Goal: Task Accomplishment & Management: Complete application form

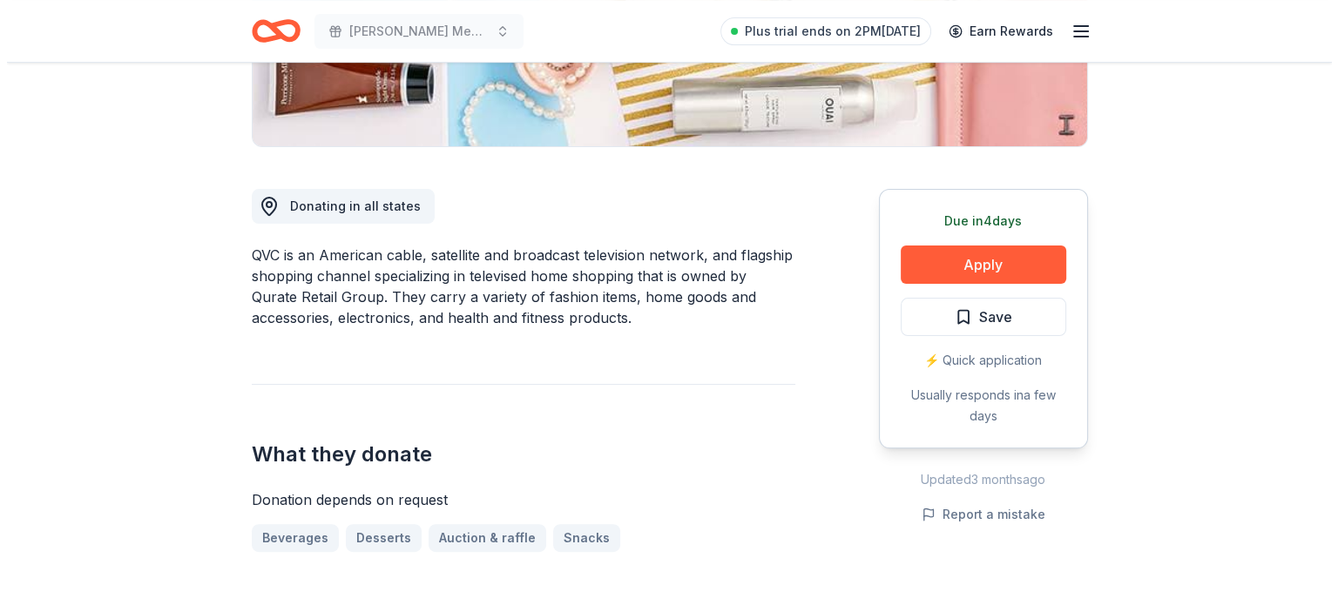
scroll to position [383, 0]
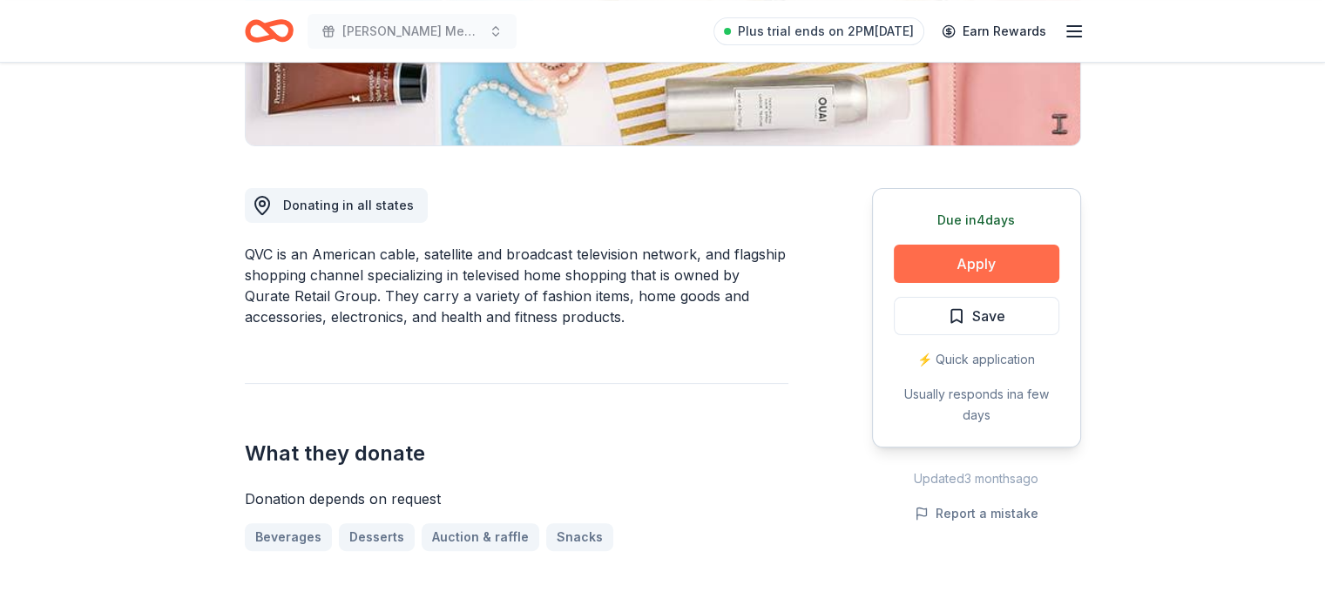
click at [1011, 264] on button "Apply" at bounding box center [977, 264] width 166 height 38
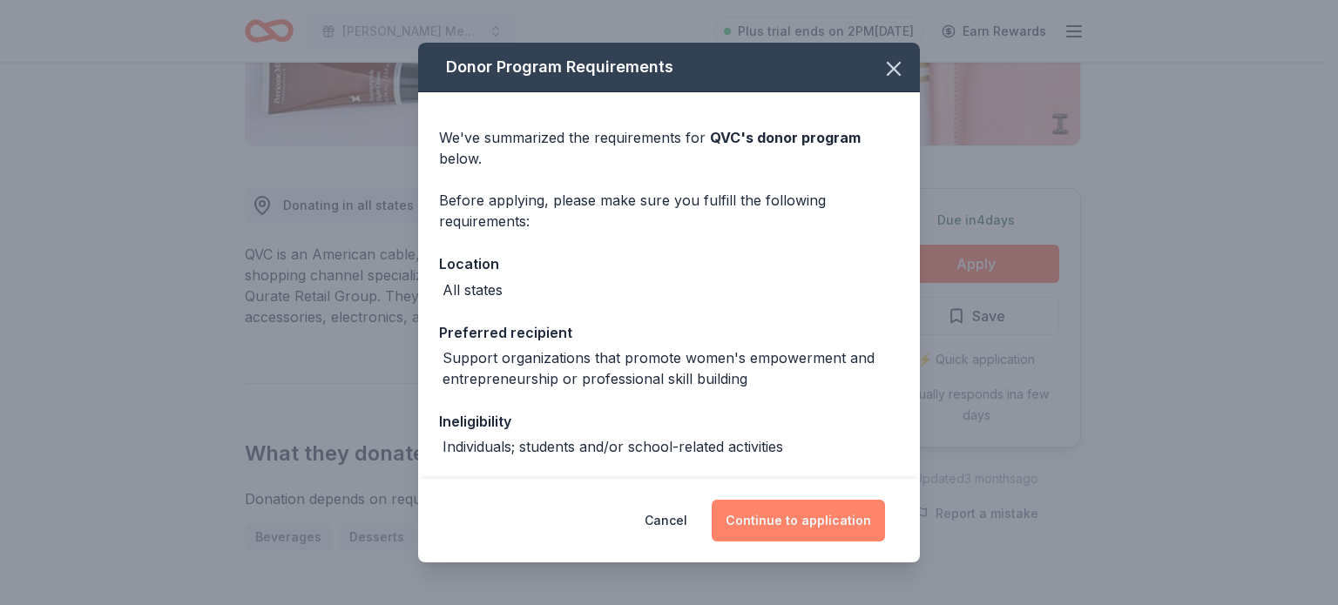
click at [777, 521] on button "Continue to application" at bounding box center [798, 521] width 173 height 42
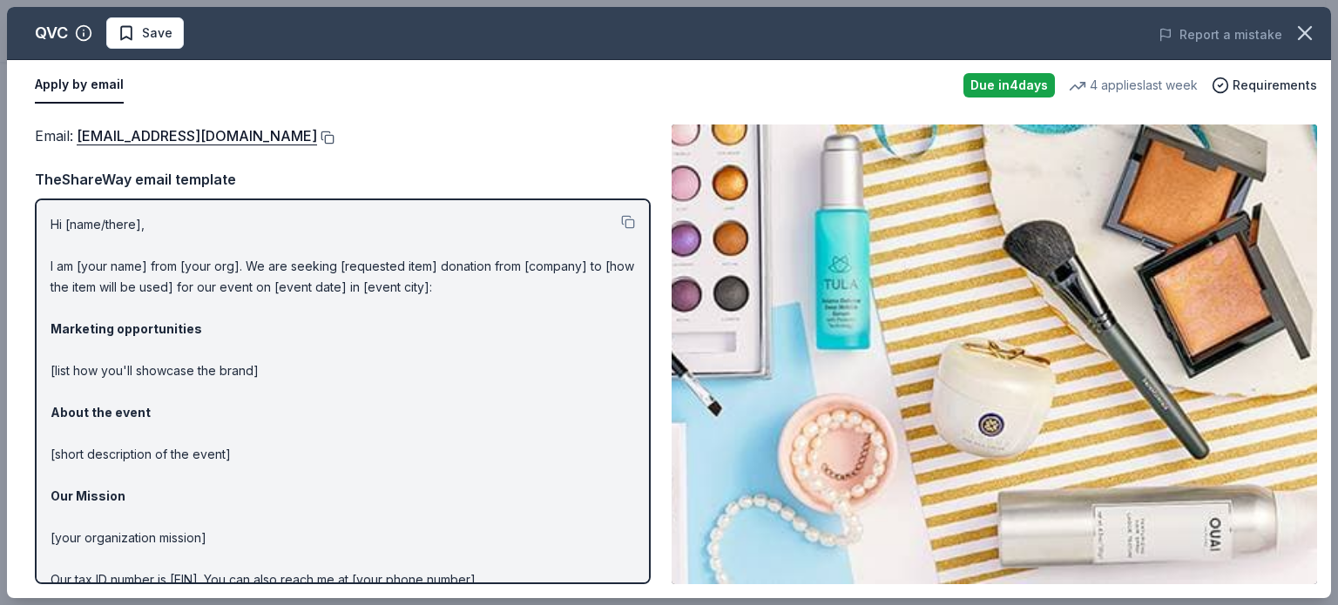
click at [317, 139] on button at bounding box center [325, 138] width 17 height 14
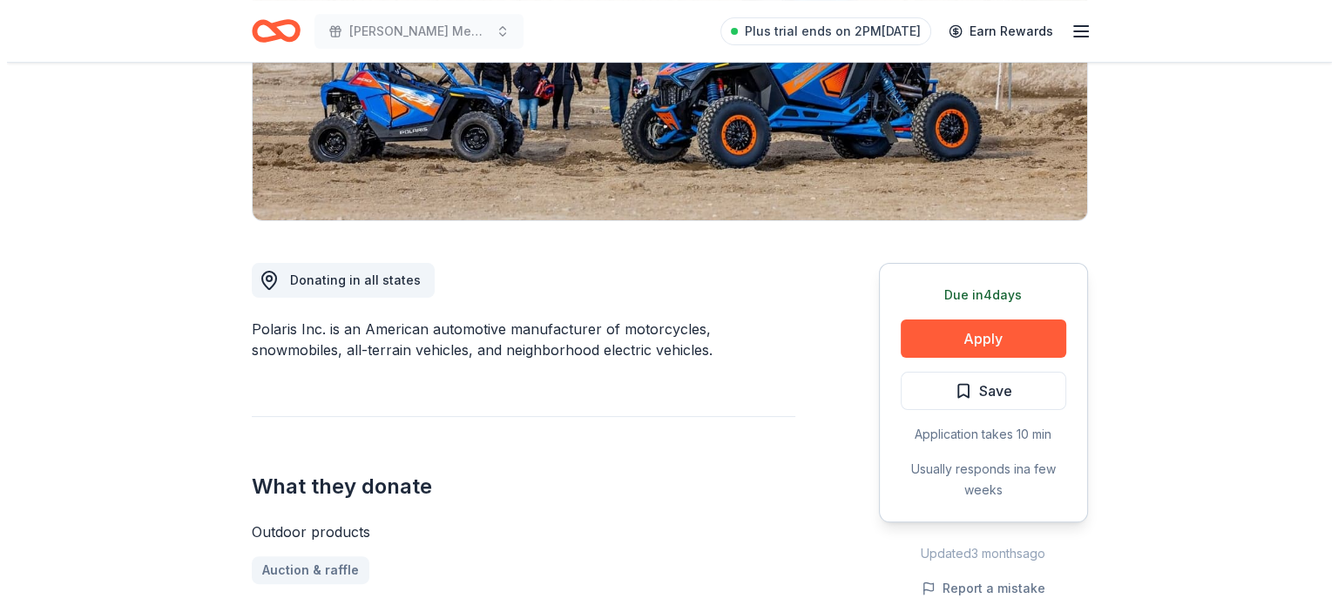
scroll to position [307, 0]
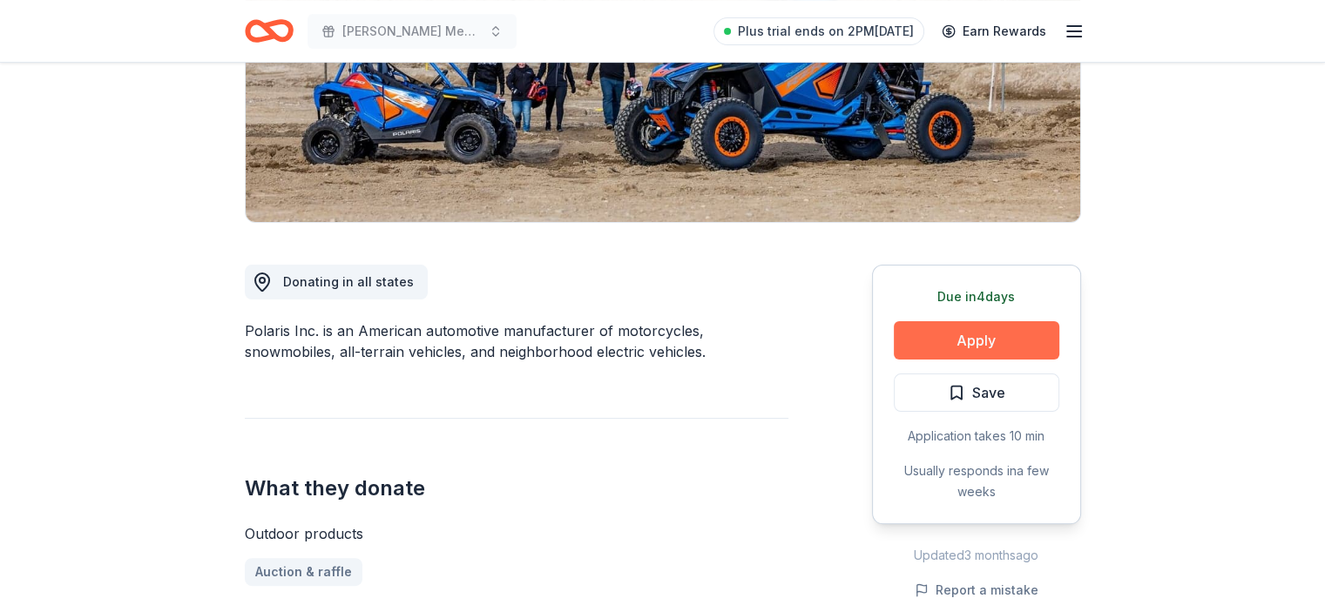
click at [950, 351] on button "Apply" at bounding box center [977, 340] width 166 height 38
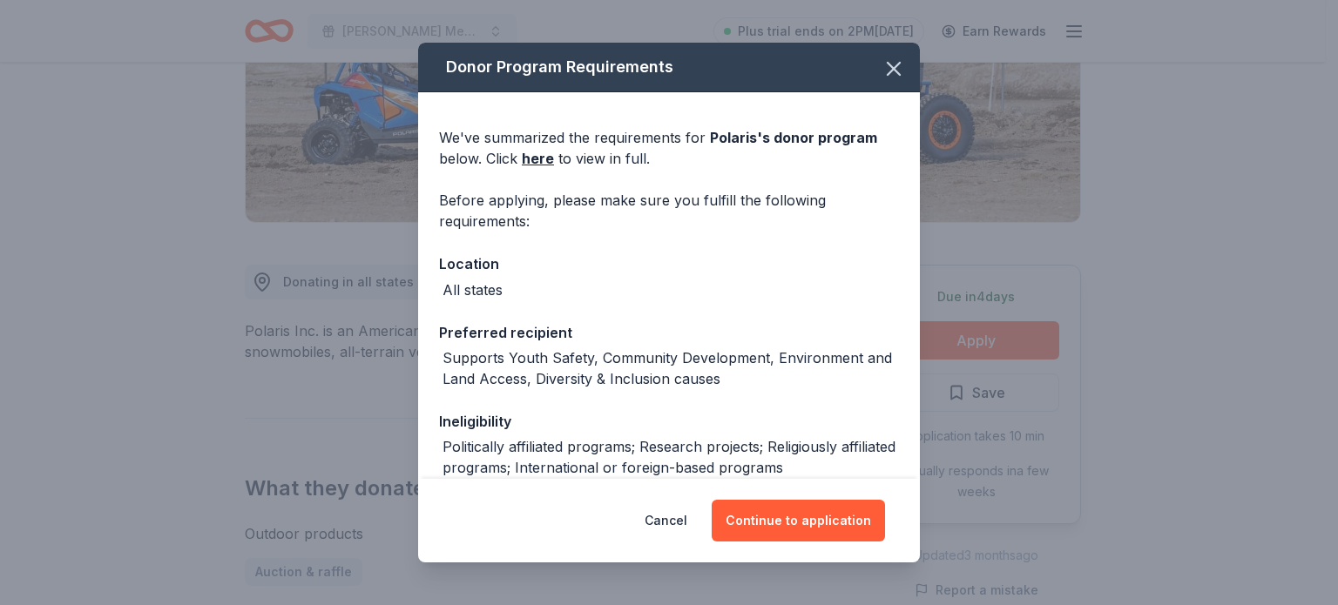
click at [842, 477] on div "Politically affiliated programs; Research projects; Religiously affiliated prog…" at bounding box center [671, 457] width 456 height 42
click at [805, 518] on button "Continue to application" at bounding box center [798, 521] width 173 height 42
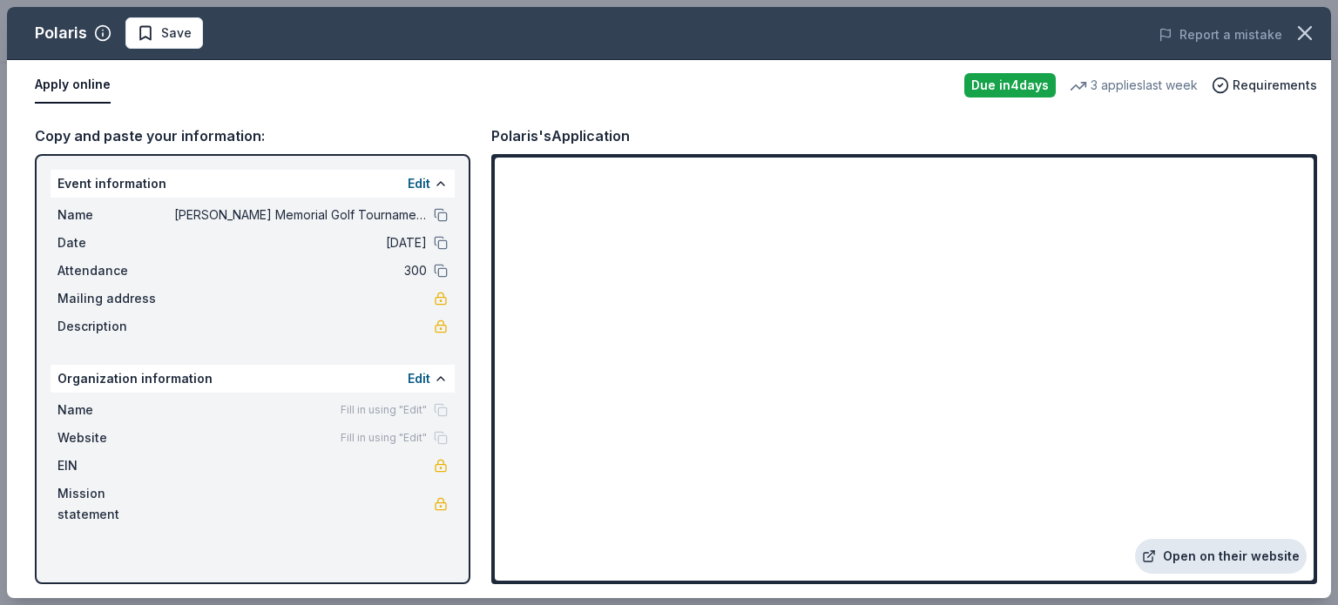
click at [1187, 548] on link "Open on their website" at bounding box center [1221, 556] width 172 height 35
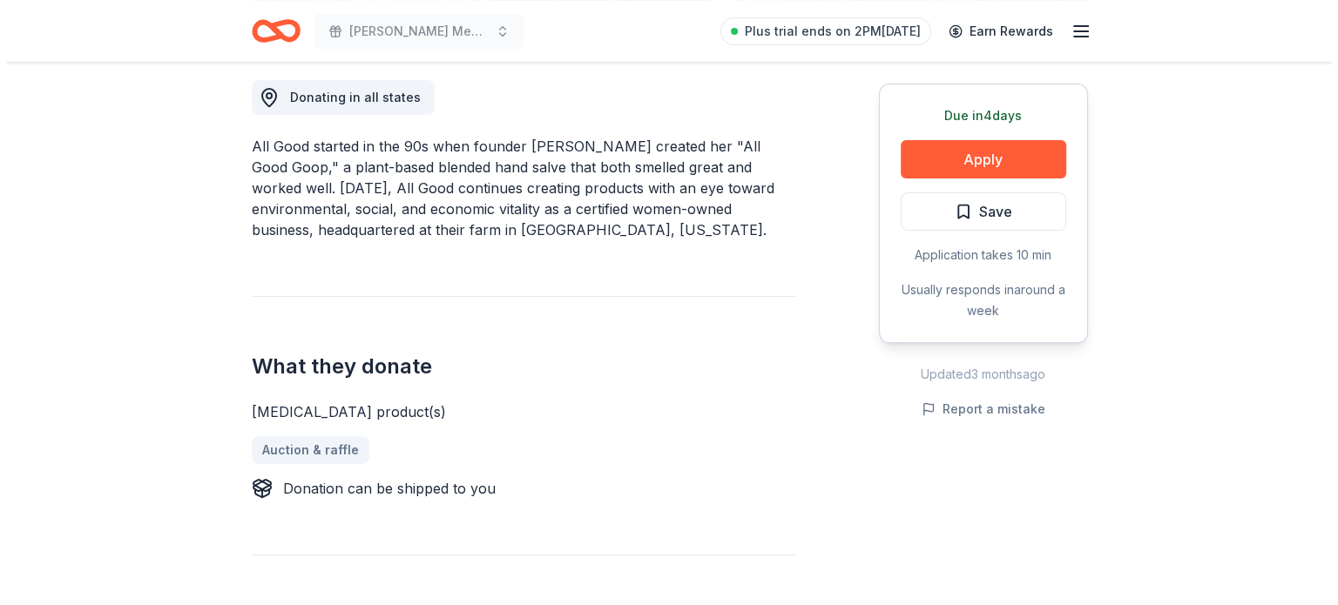
scroll to position [493, 0]
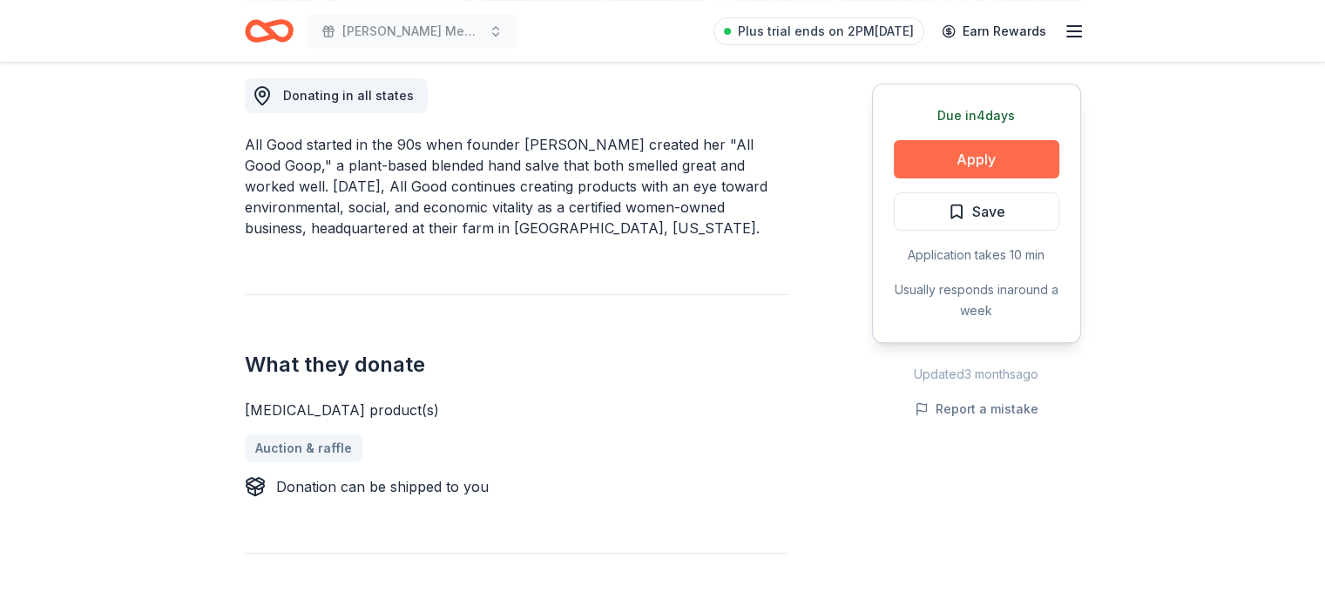
click at [938, 159] on button "Apply" at bounding box center [977, 159] width 166 height 38
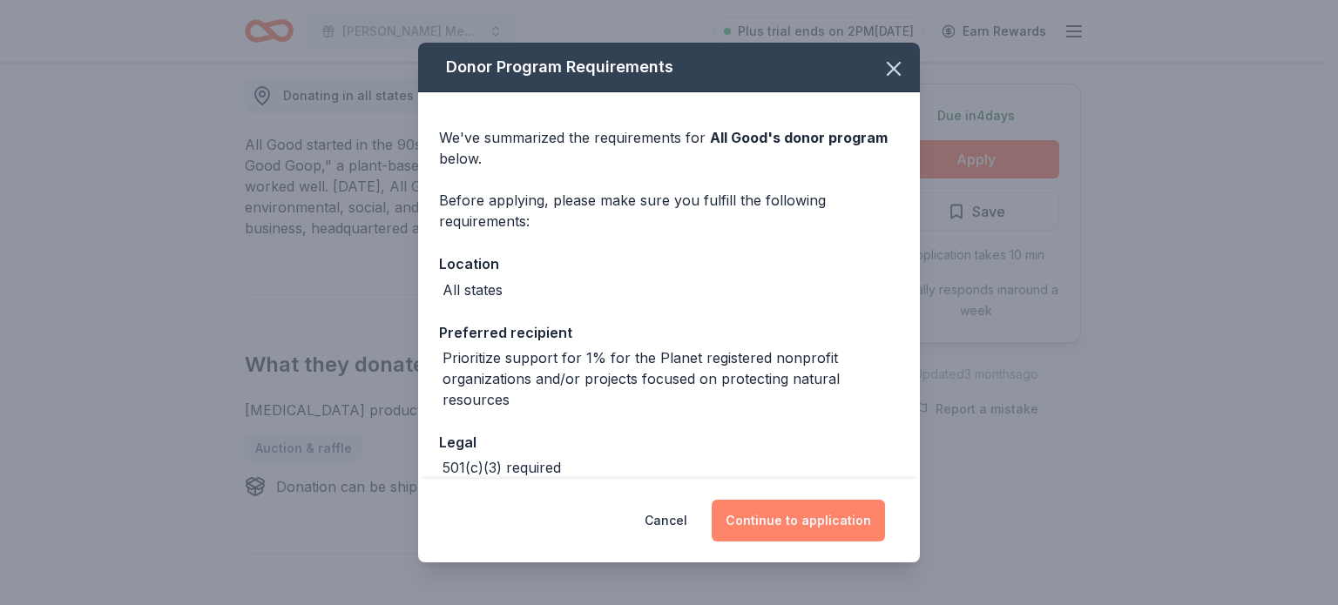
click at [860, 529] on button "Continue to application" at bounding box center [798, 521] width 173 height 42
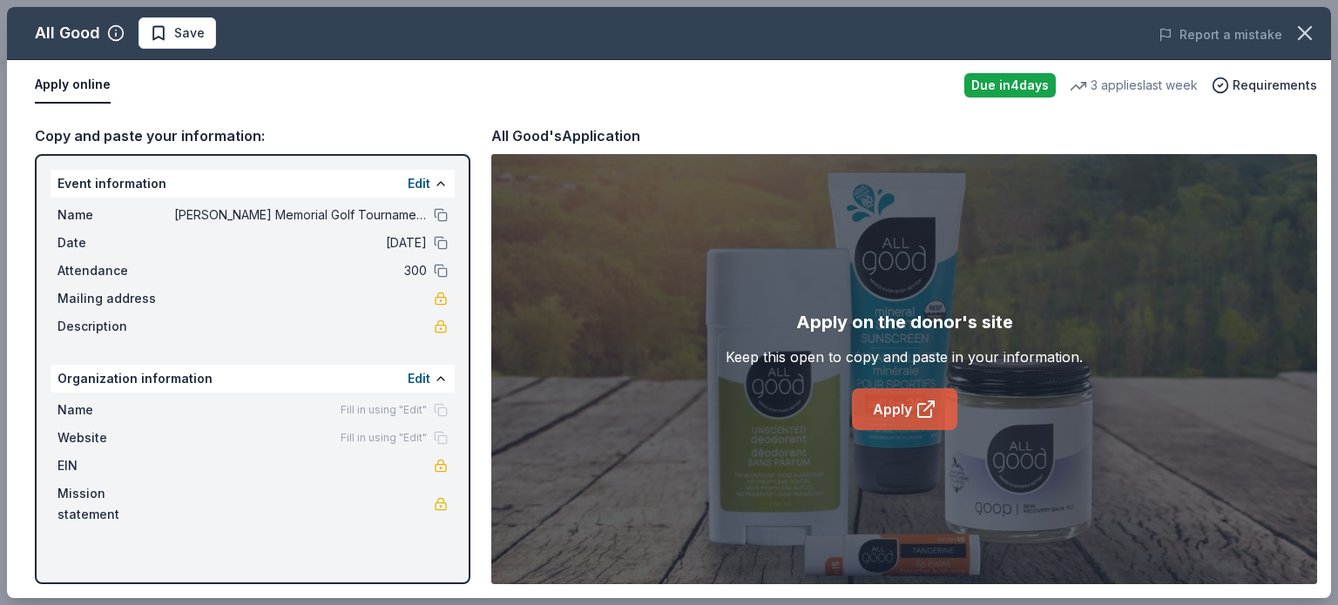
click at [878, 410] on link "Apply" at bounding box center [904, 410] width 105 height 42
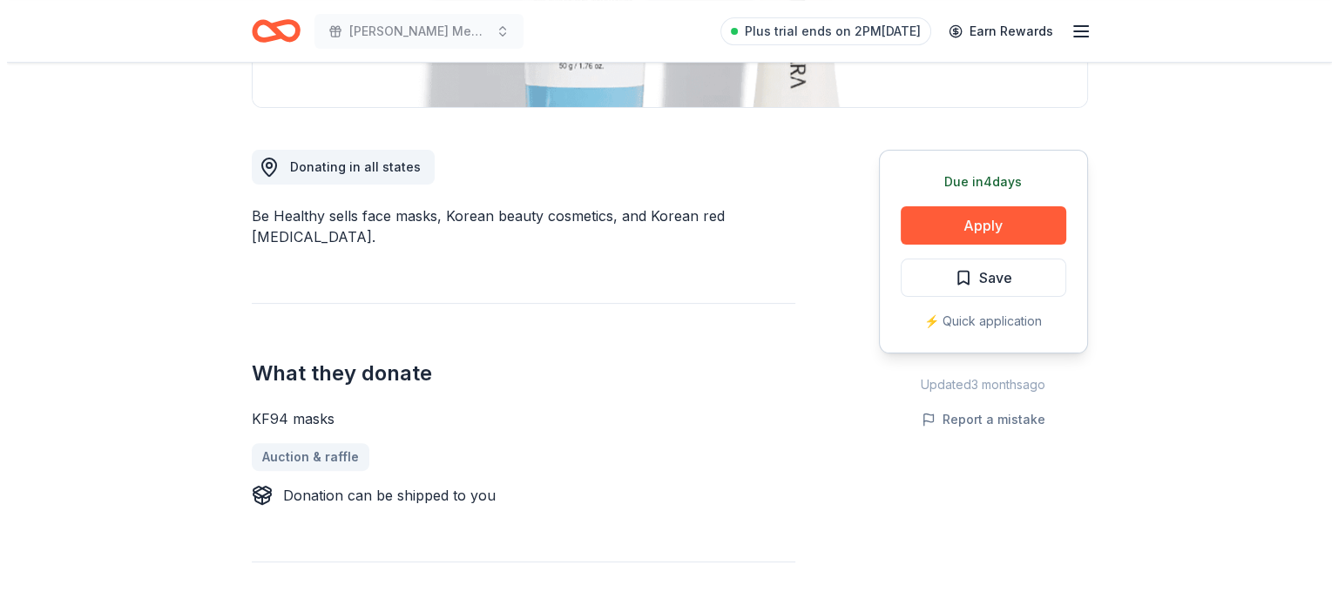
scroll to position [422, 0]
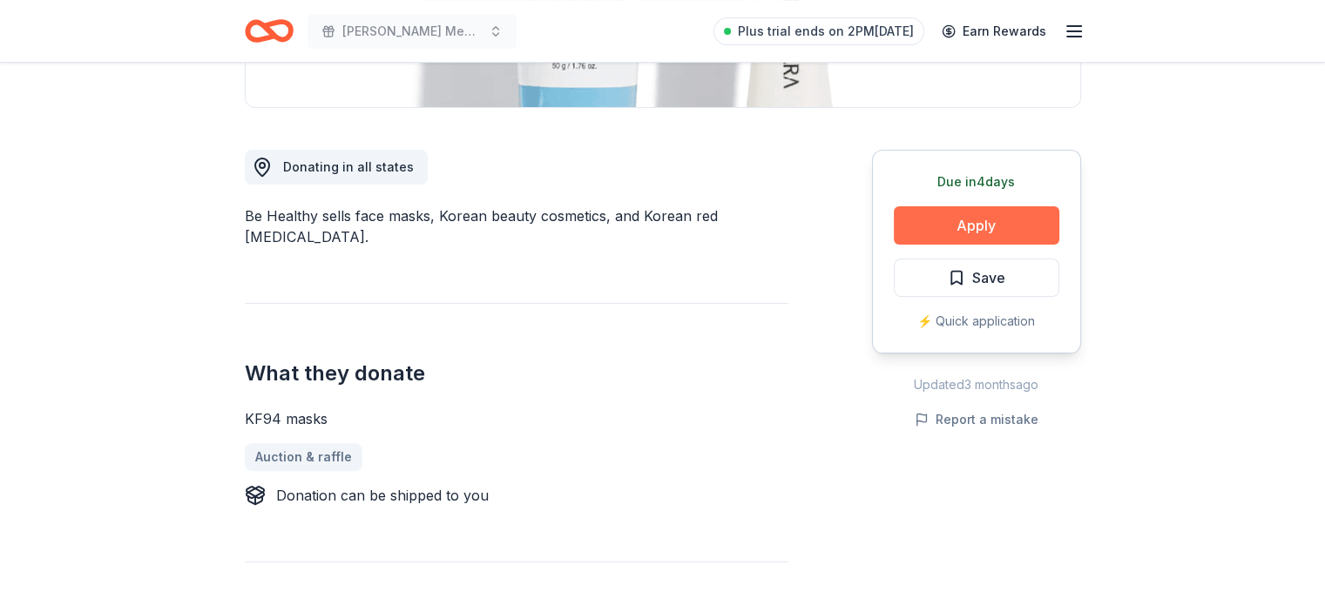
click at [916, 233] on button "Apply" at bounding box center [977, 225] width 166 height 38
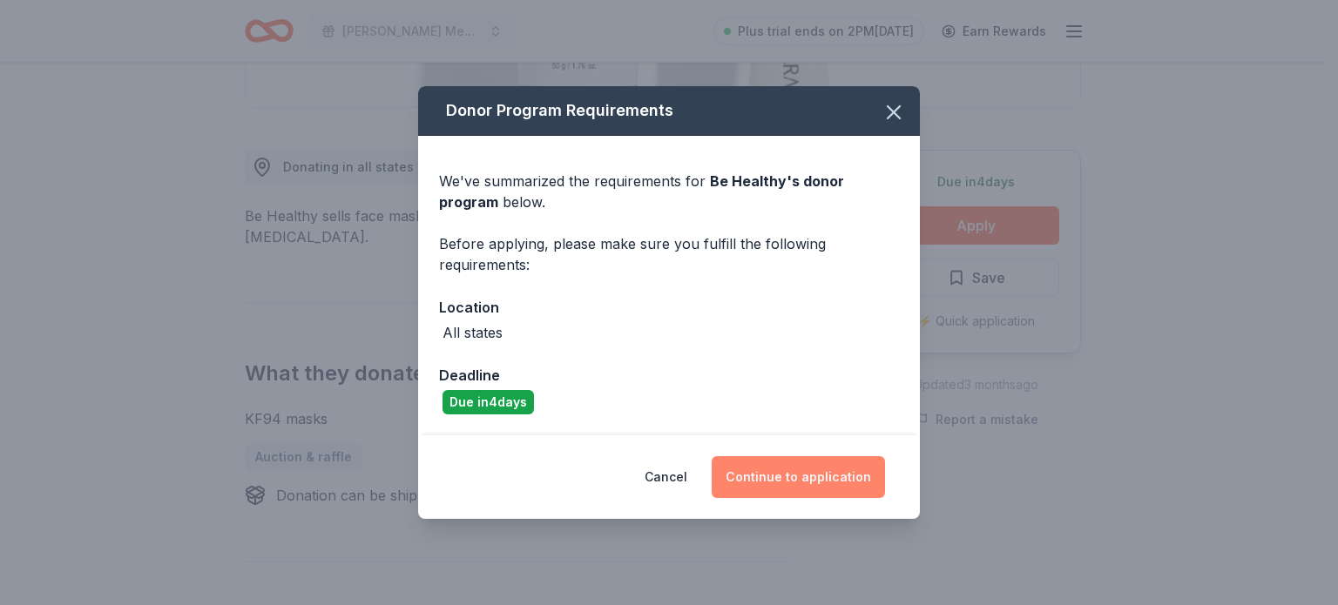
click at [835, 484] on button "Continue to application" at bounding box center [798, 477] width 173 height 42
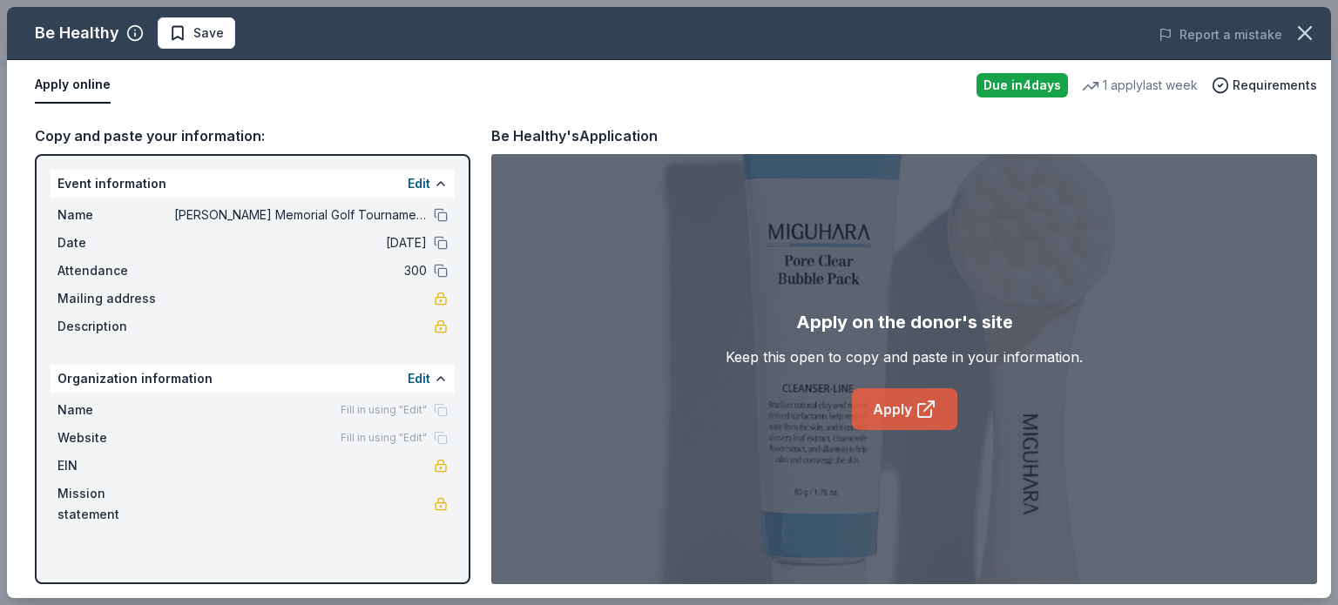
click at [896, 396] on link "Apply" at bounding box center [904, 410] width 105 height 42
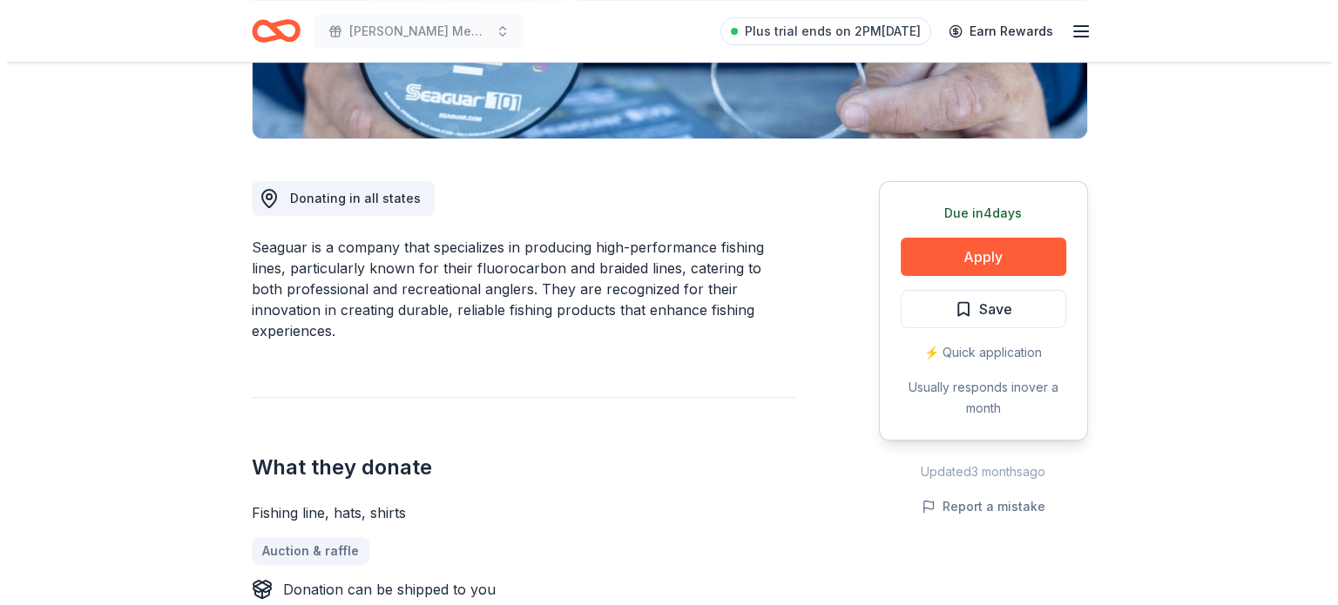
scroll to position [160, 0]
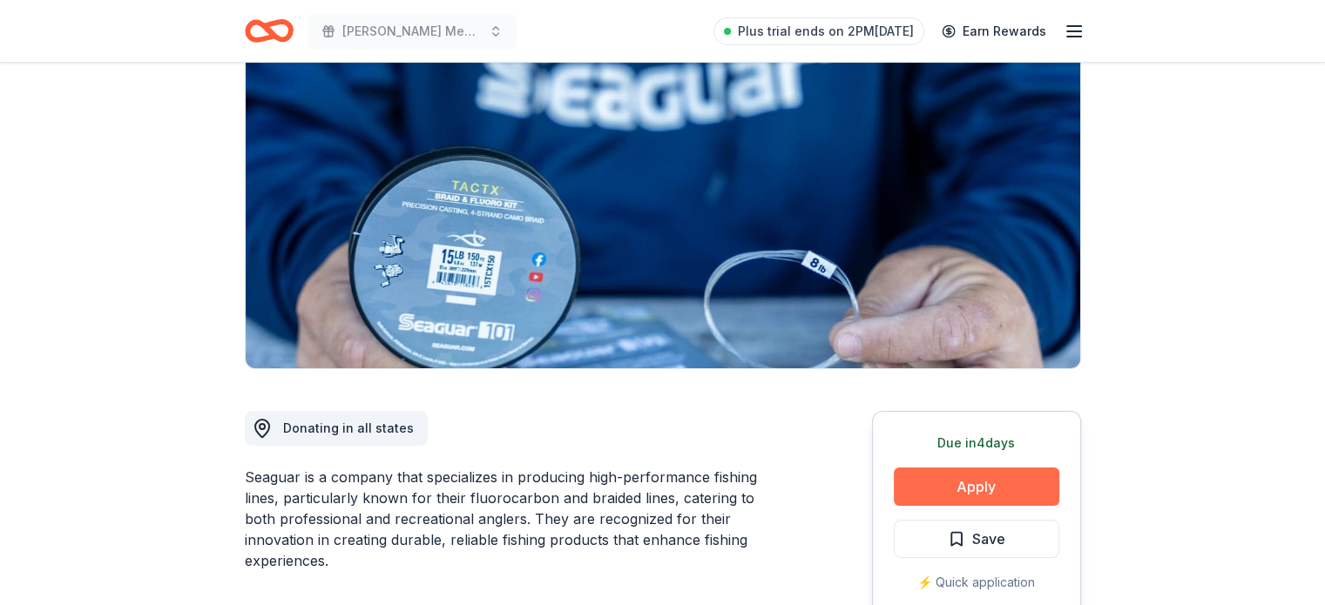
click at [957, 470] on button "Apply" at bounding box center [977, 487] width 166 height 38
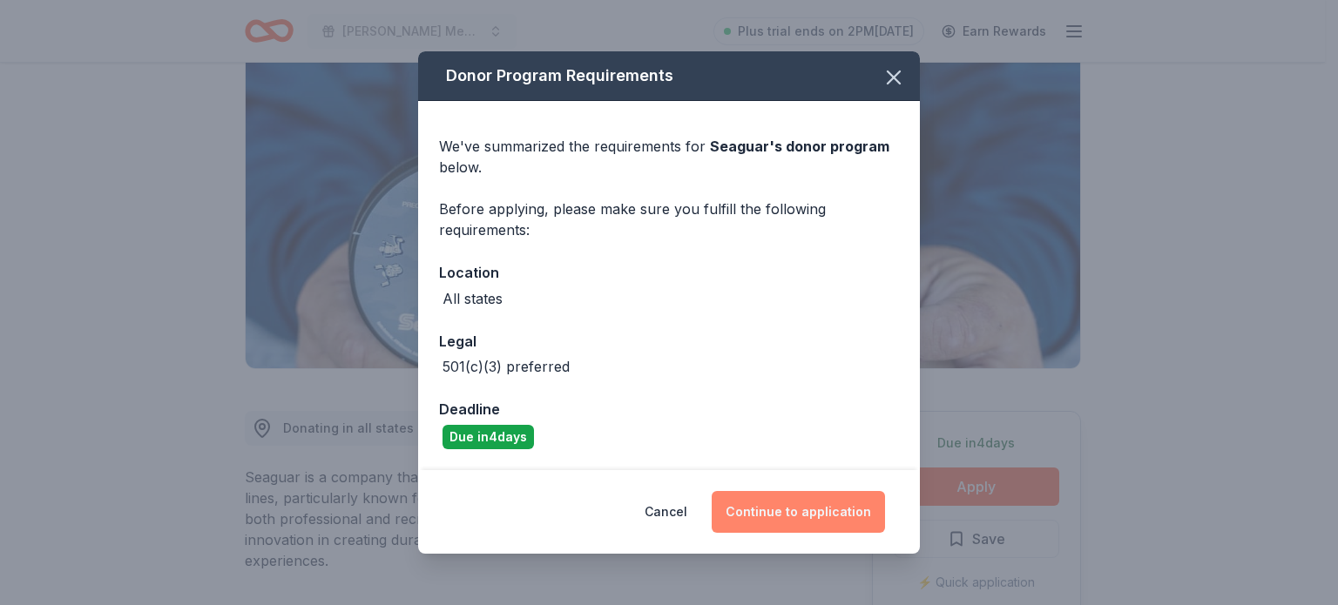
click at [801, 514] on button "Continue to application" at bounding box center [798, 512] width 173 height 42
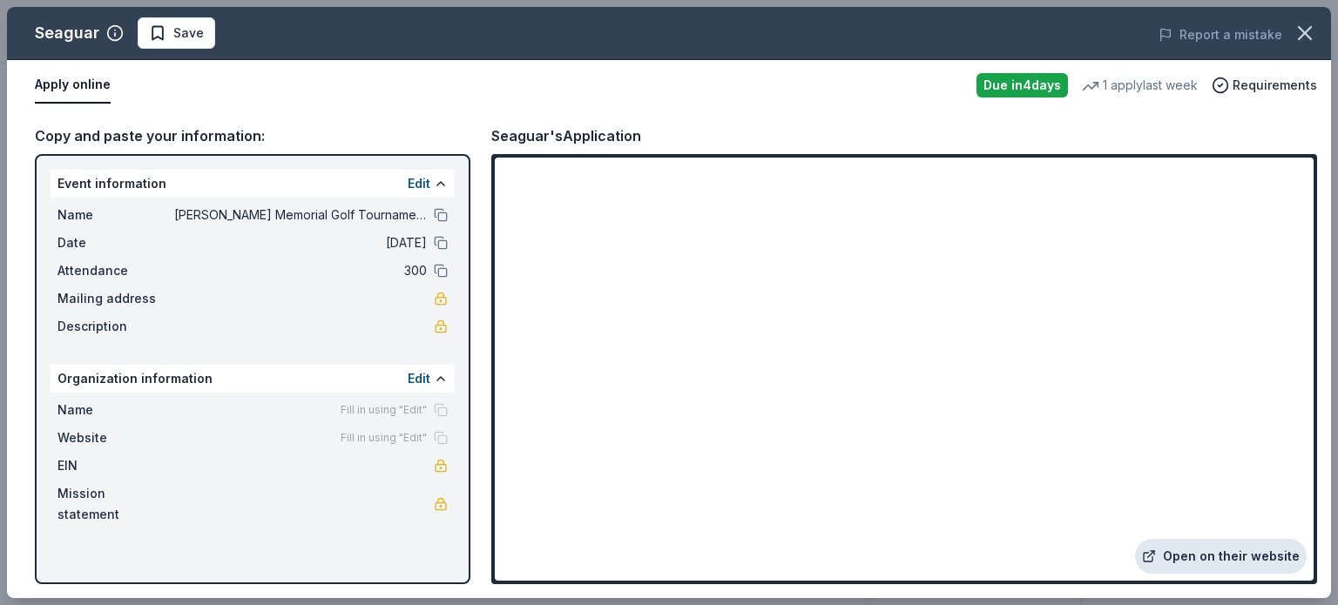
click at [1206, 573] on link "Open on their website" at bounding box center [1221, 556] width 172 height 35
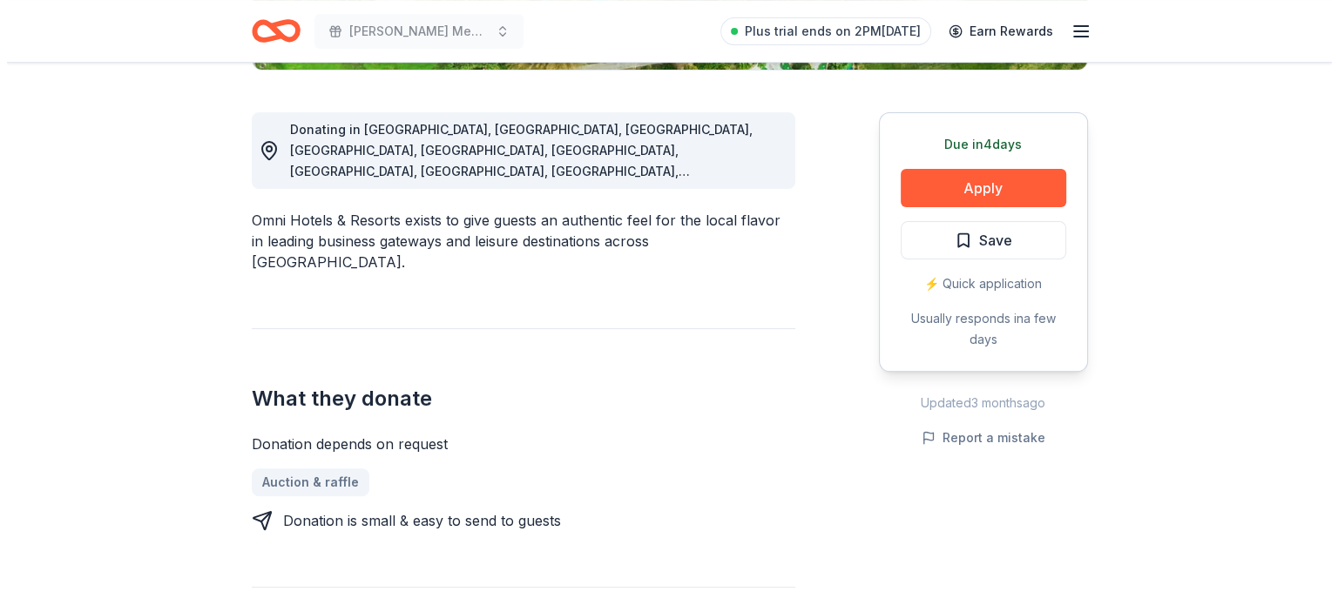
scroll to position [460, 0]
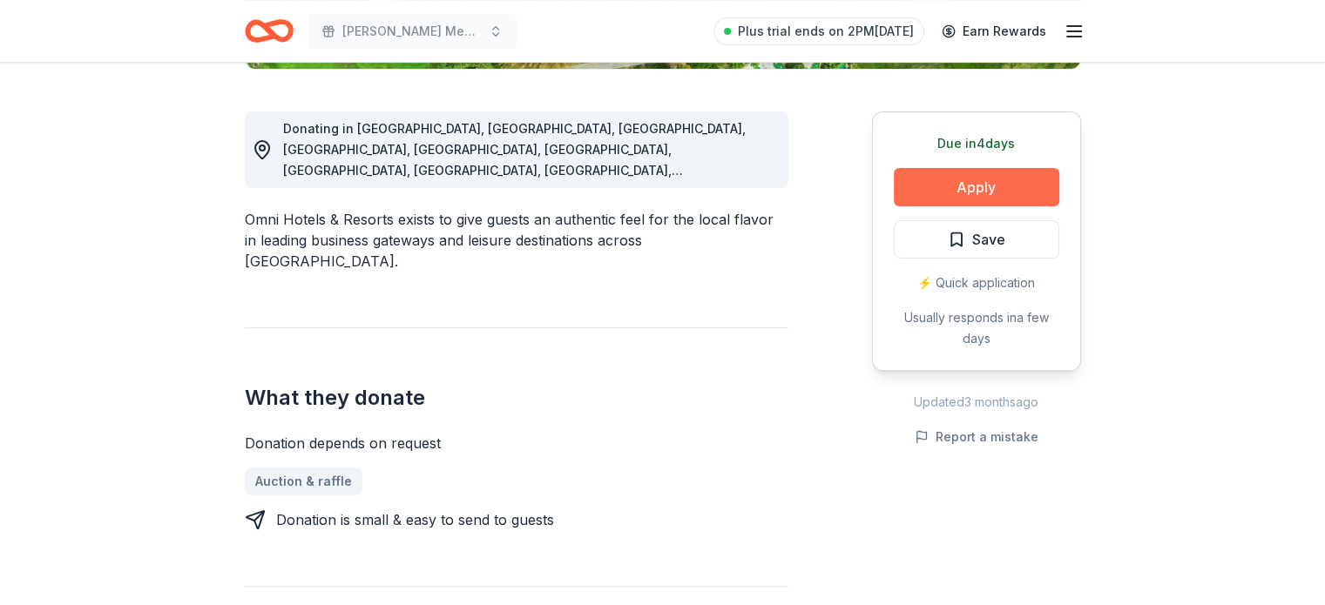
click at [913, 192] on button "Apply" at bounding box center [977, 187] width 166 height 38
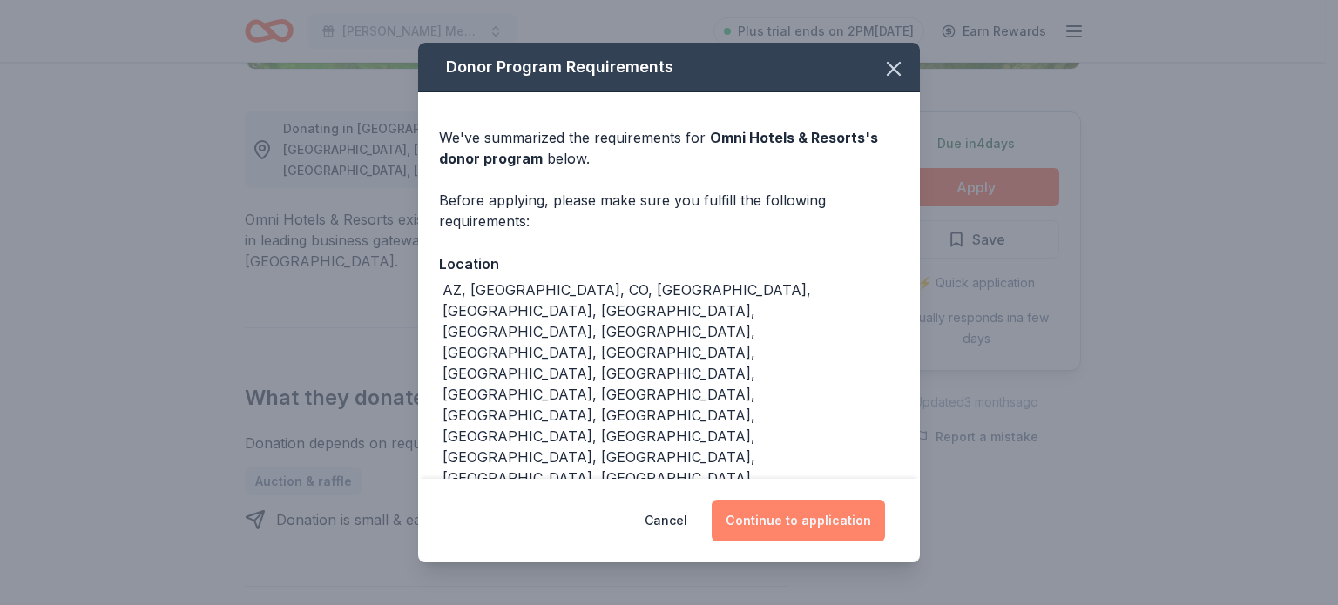
click at [857, 500] on button "Continue to application" at bounding box center [798, 521] width 173 height 42
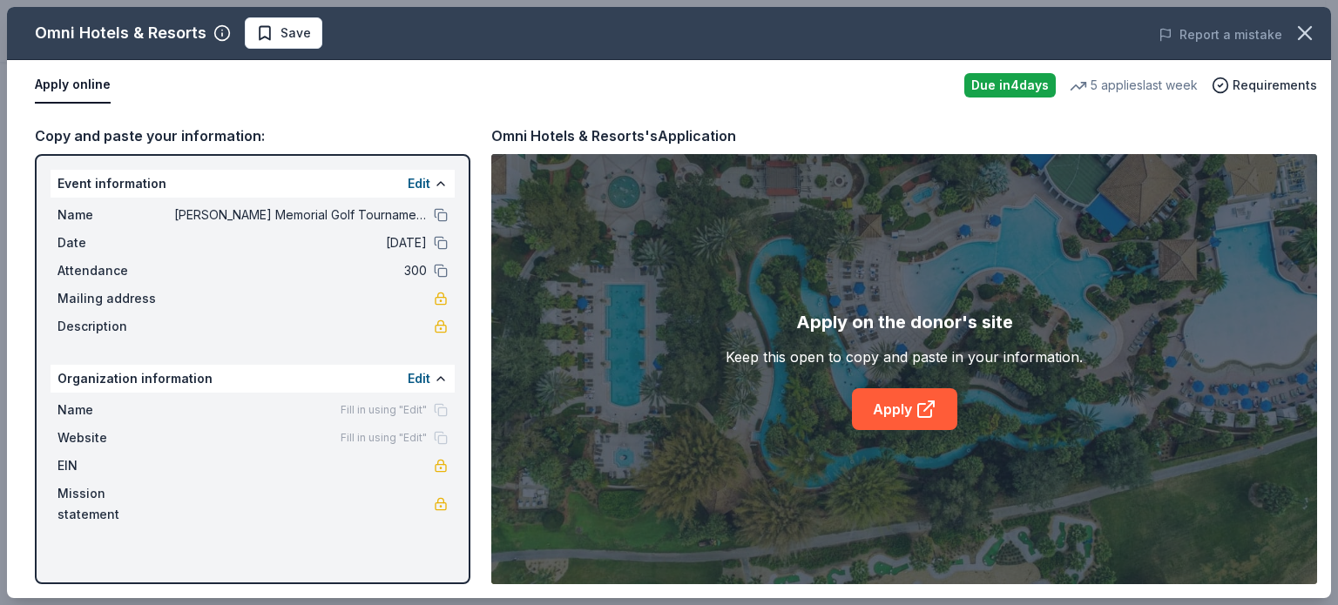
click at [876, 449] on div "Apply on the donor's site Keep this open to copy and paste in your information.…" at bounding box center [904, 369] width 826 height 430
click at [875, 438] on div "Apply on the donor's site Keep this open to copy and paste in your information.…" at bounding box center [904, 369] width 826 height 430
click at [873, 418] on link "Apply" at bounding box center [904, 410] width 105 height 42
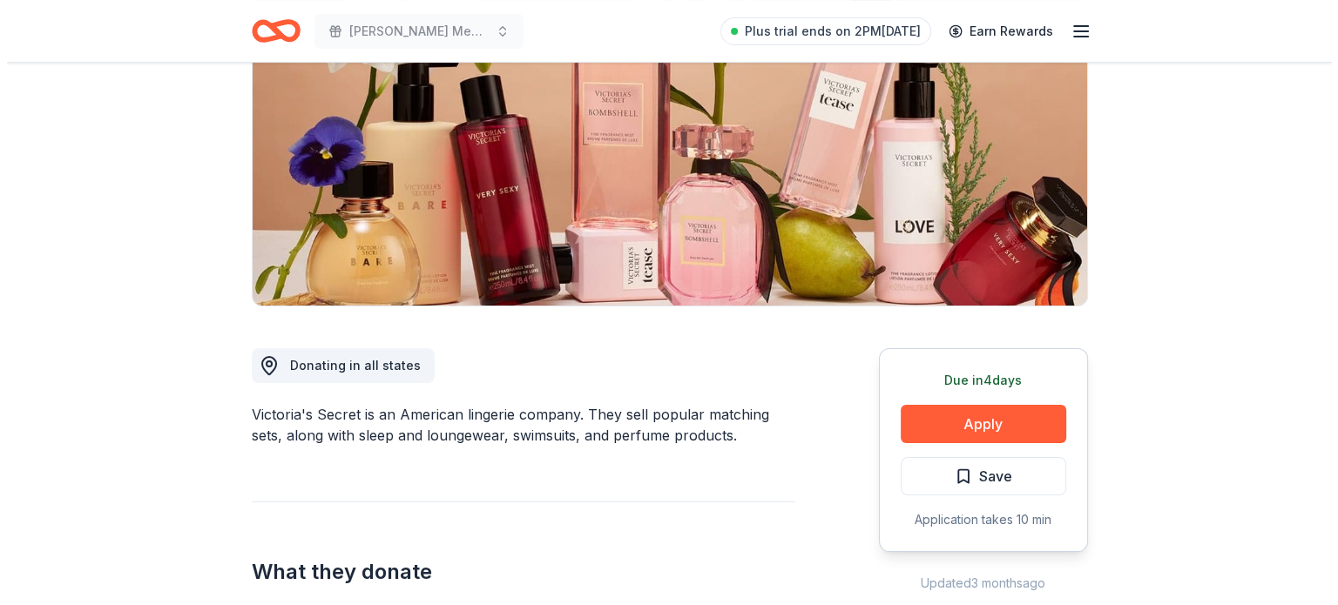
scroll to position [226, 0]
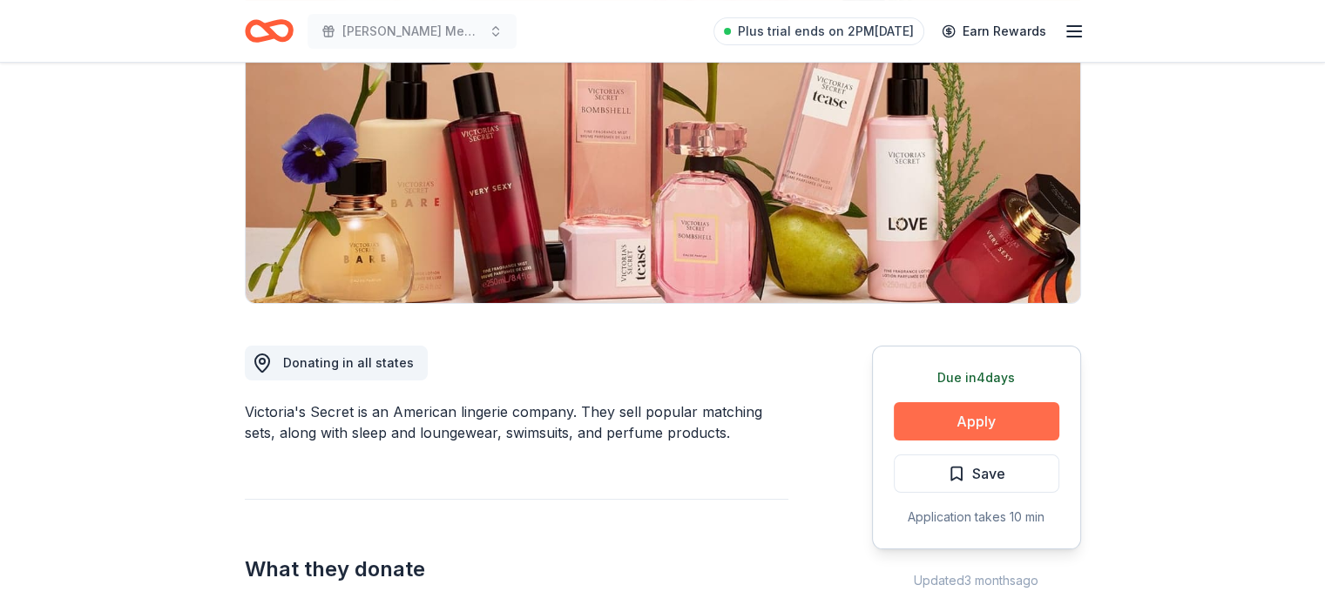
click at [921, 428] on button "Apply" at bounding box center [977, 421] width 166 height 38
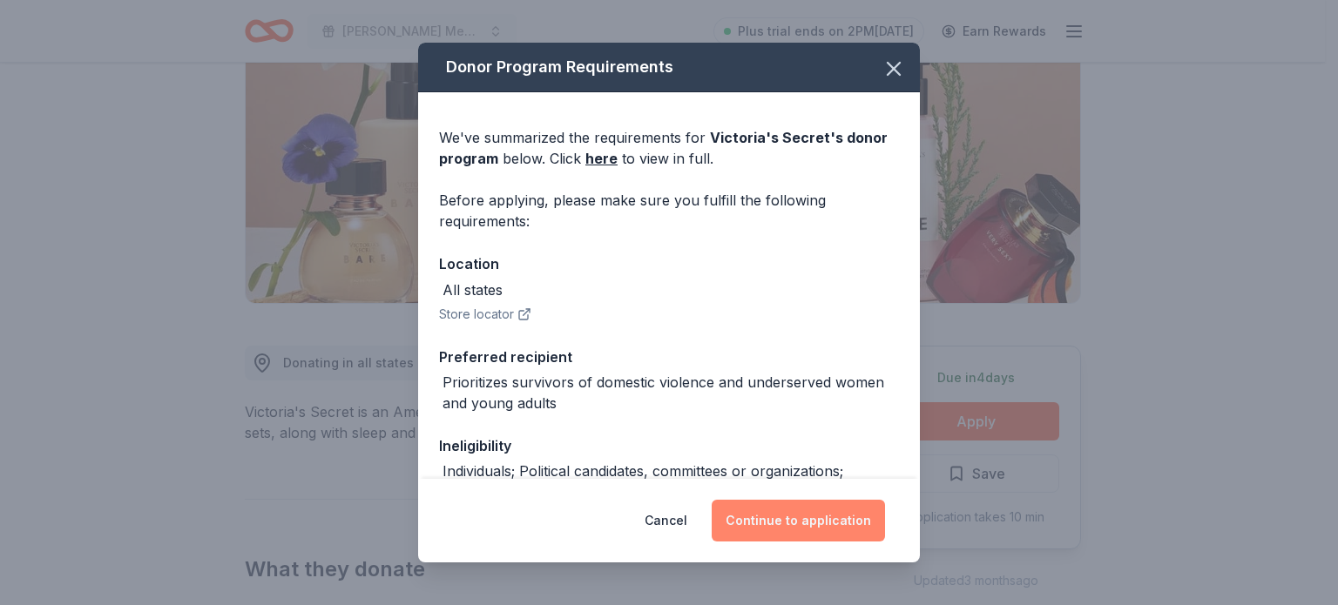
click at [823, 511] on button "Continue to application" at bounding box center [798, 521] width 173 height 42
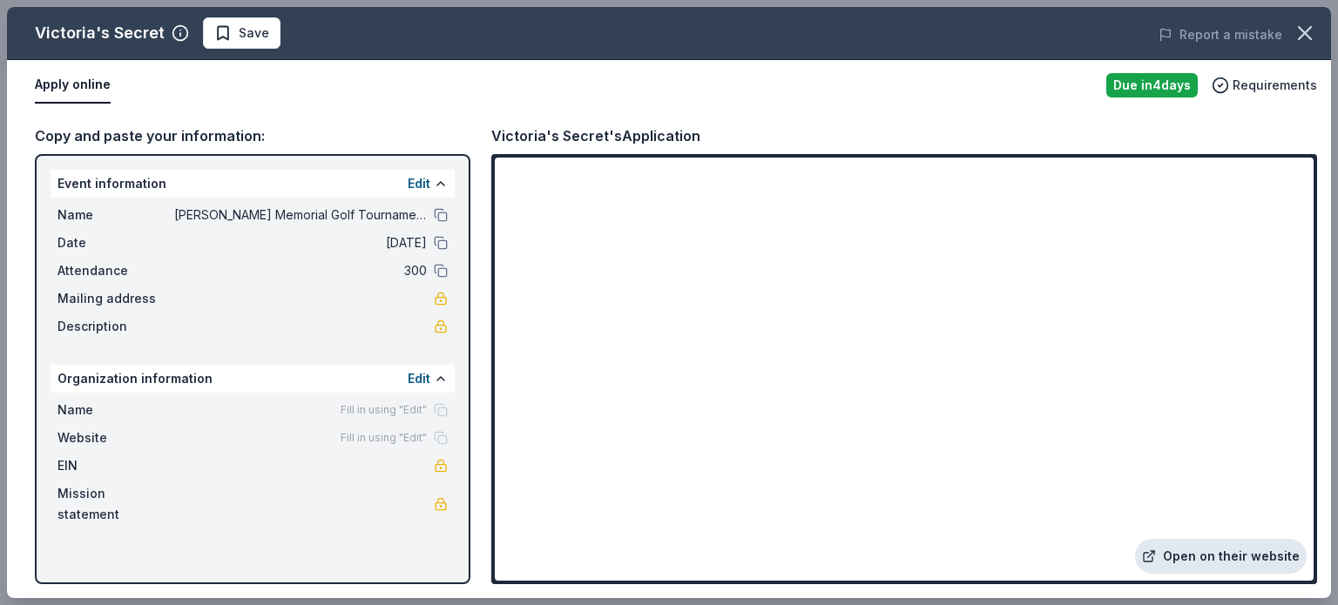
click at [1245, 569] on link "Open on their website" at bounding box center [1221, 556] width 172 height 35
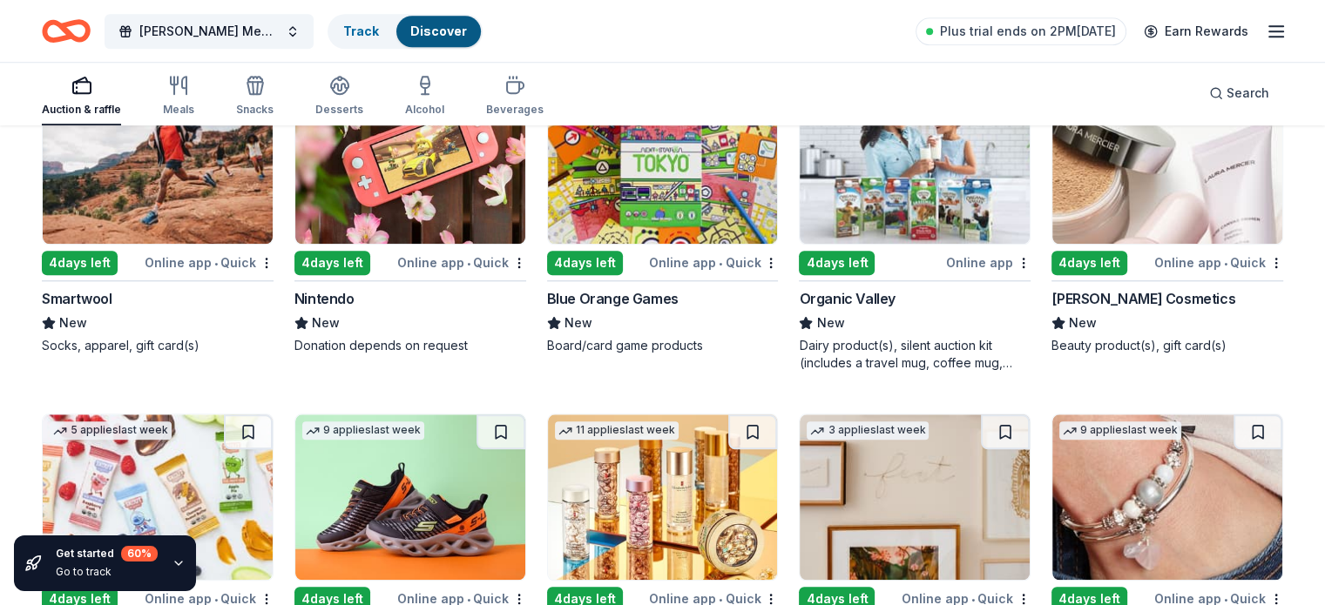
scroll to position [14817, 0]
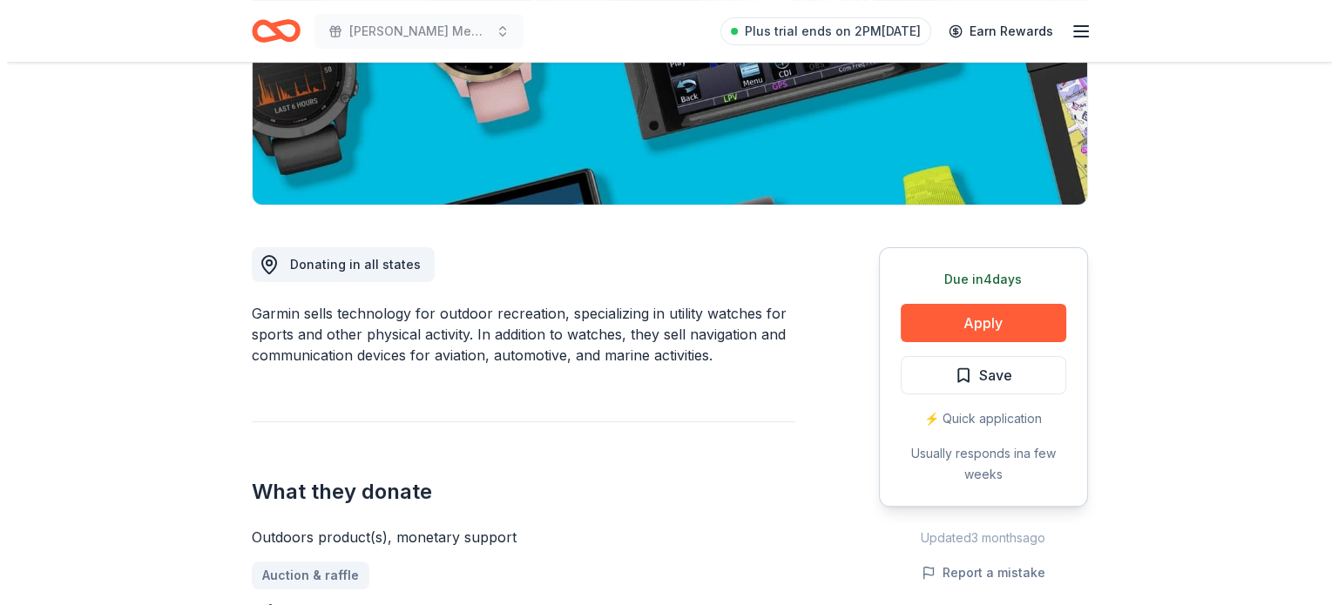
scroll to position [324, 0]
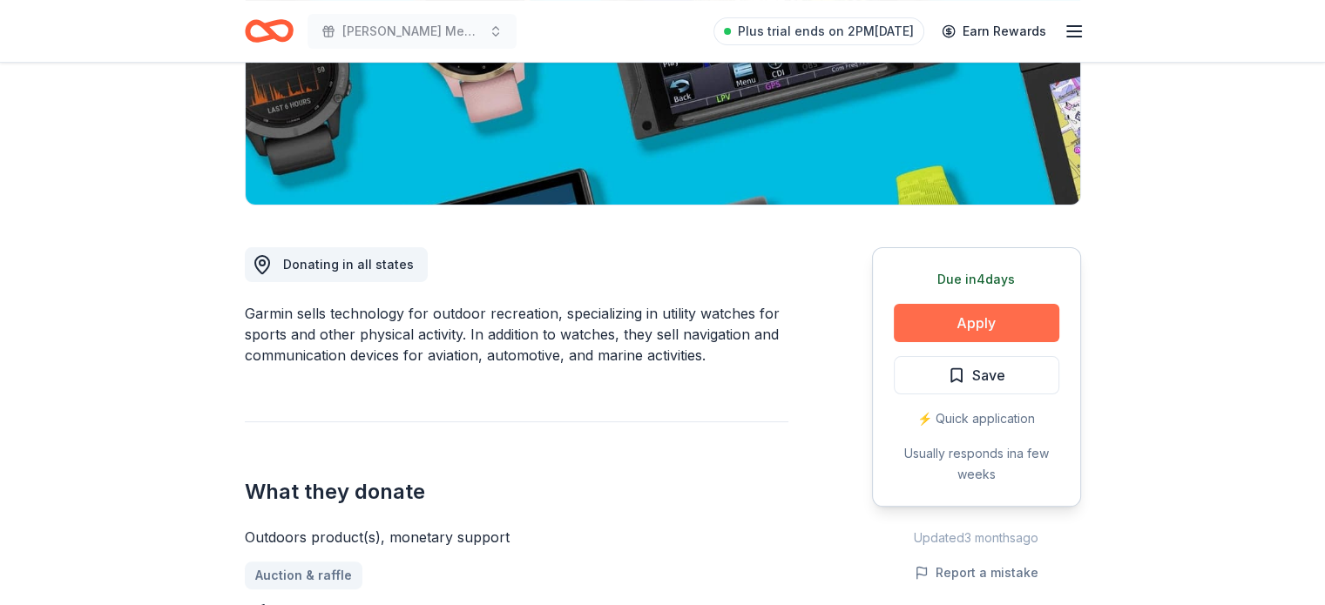
click at [951, 312] on button "Apply" at bounding box center [977, 323] width 166 height 38
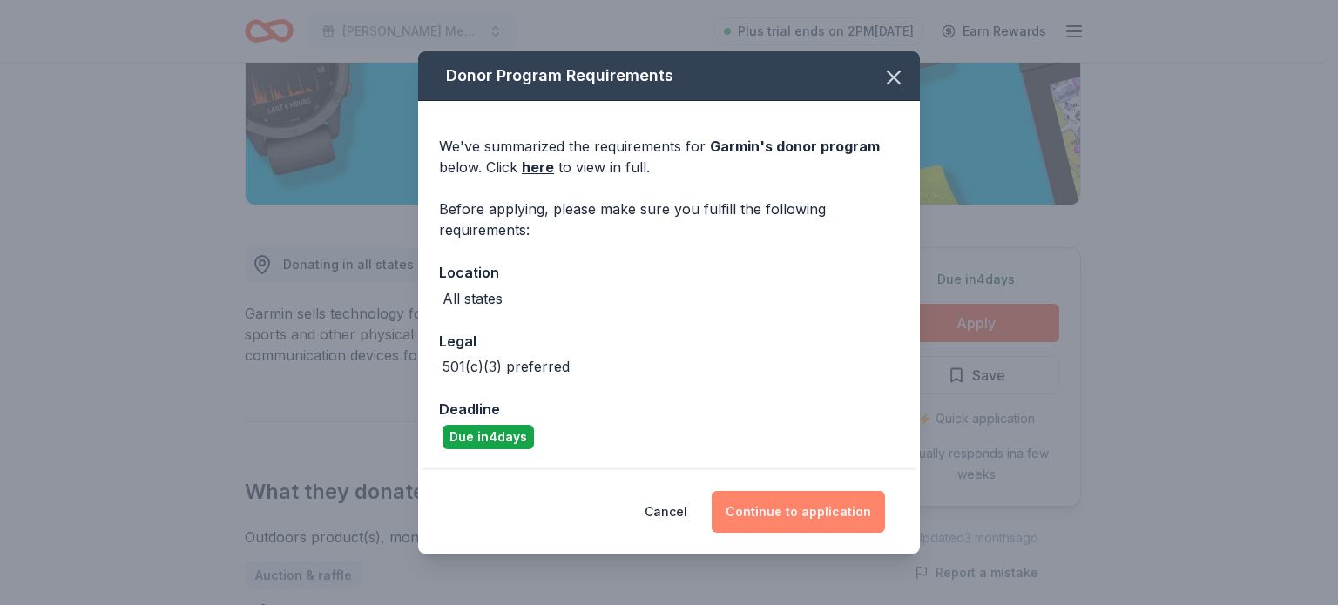
click at [784, 513] on button "Continue to application" at bounding box center [798, 512] width 173 height 42
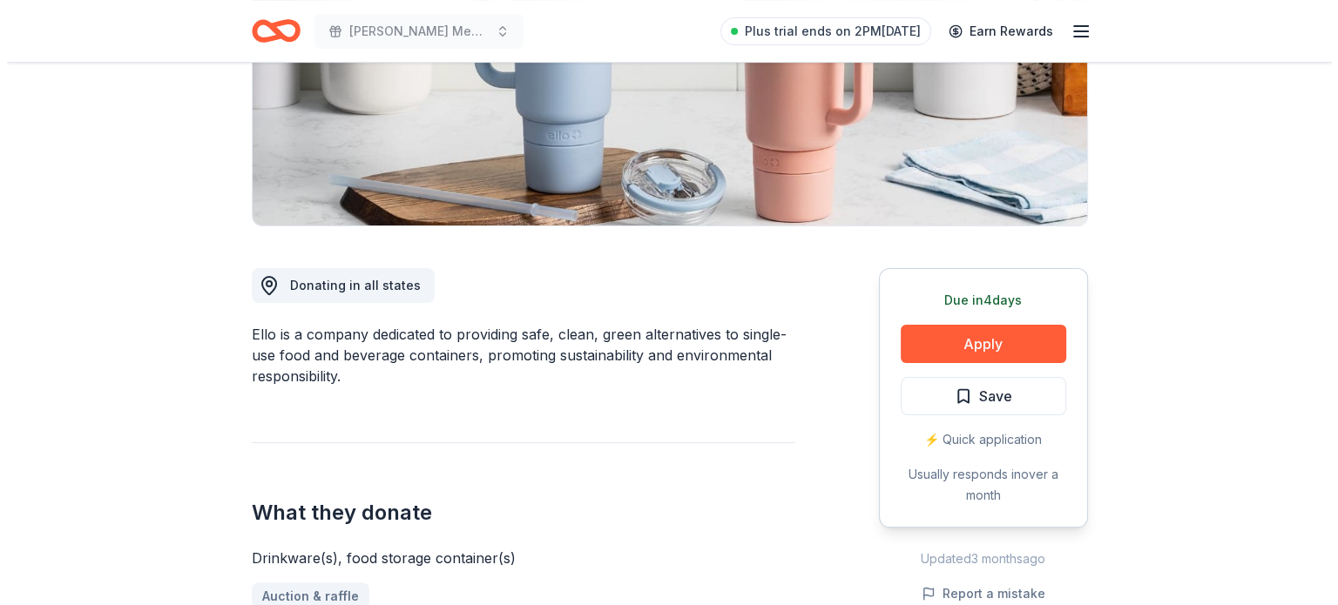
scroll to position [302, 0]
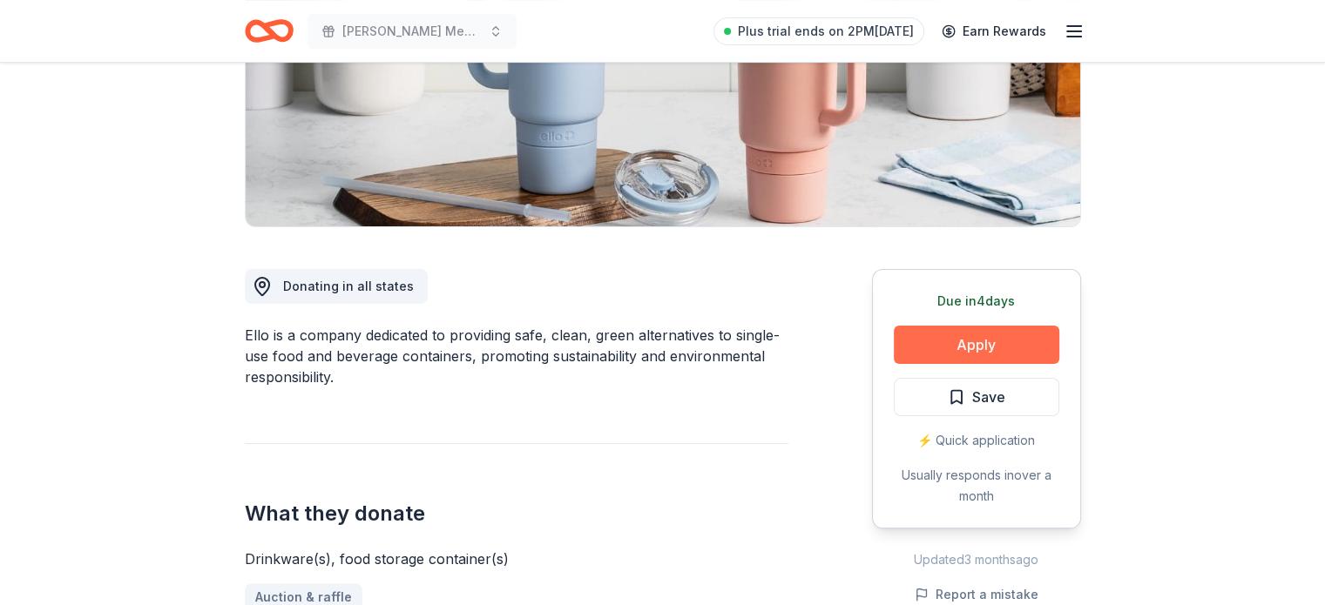
click at [913, 350] on button "Apply" at bounding box center [977, 345] width 166 height 38
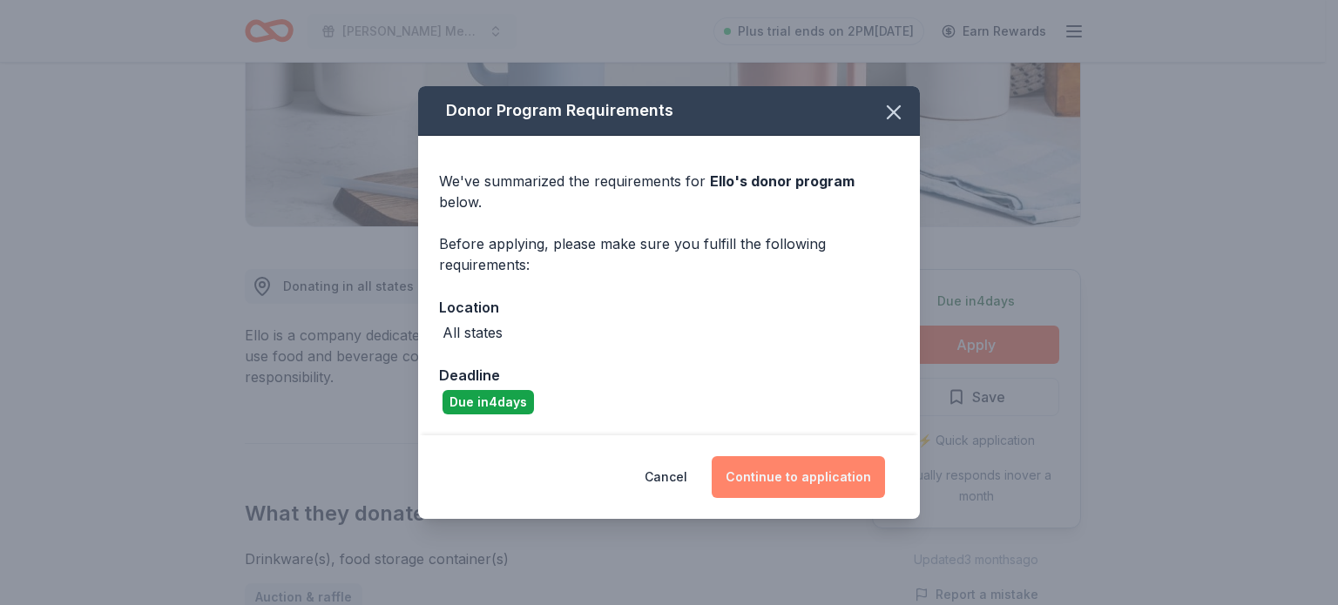
click at [768, 480] on button "Continue to application" at bounding box center [798, 477] width 173 height 42
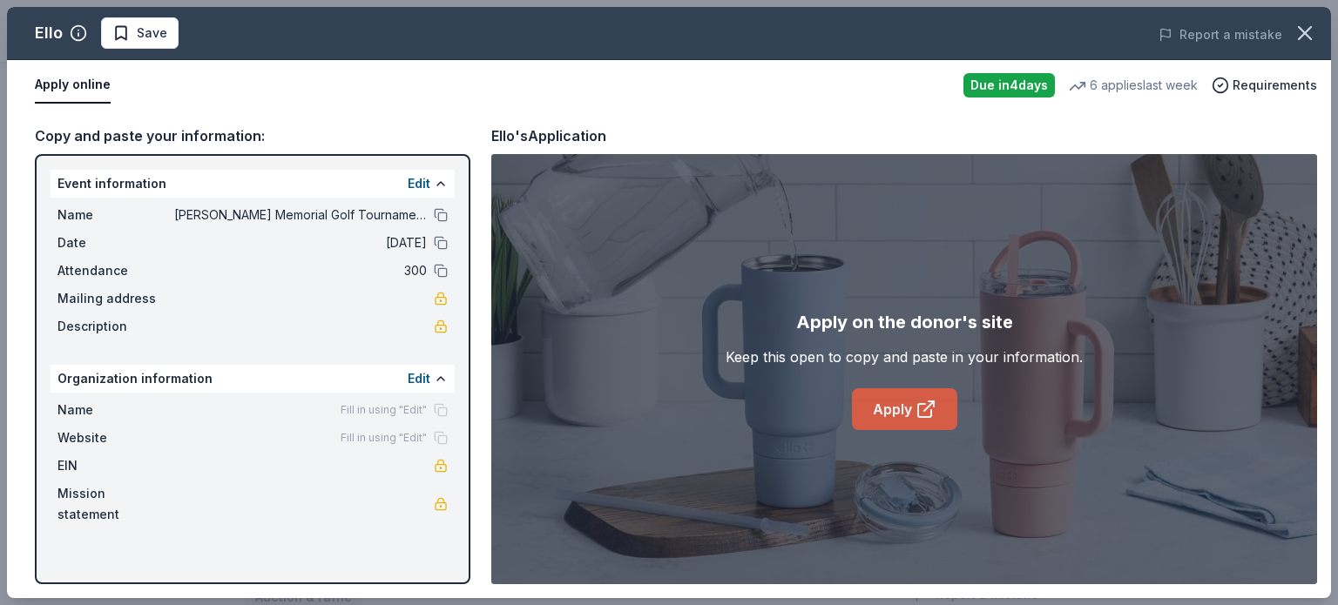
click at [895, 410] on link "Apply" at bounding box center [904, 410] width 105 height 42
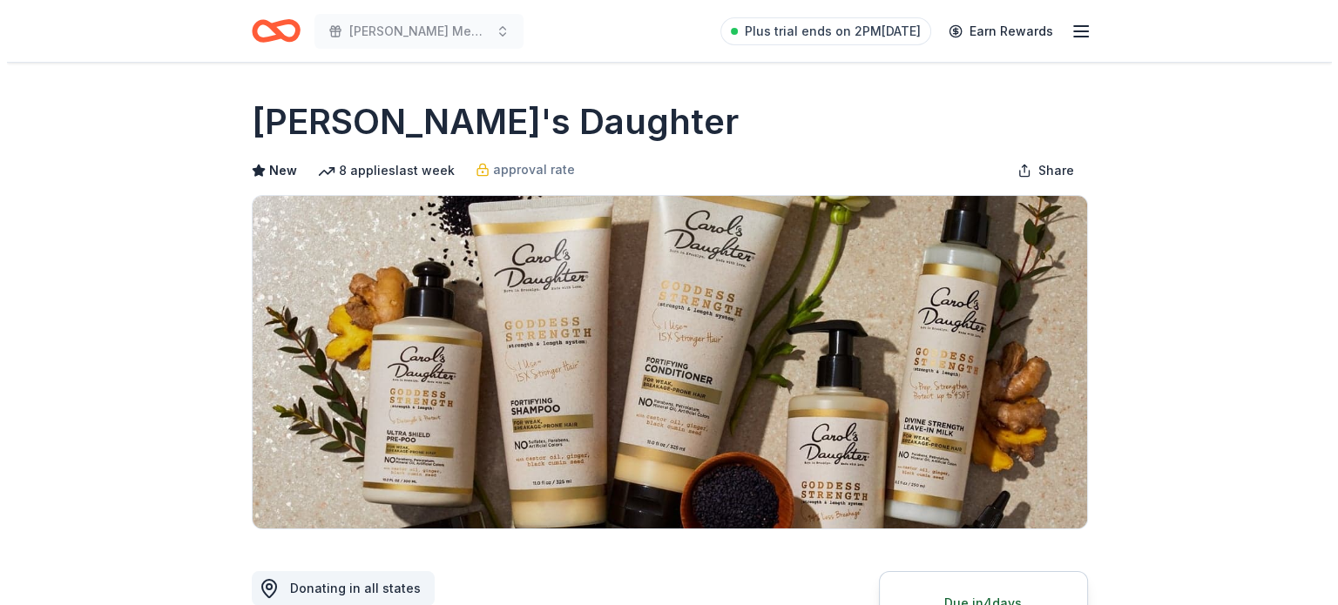
scroll to position [385, 0]
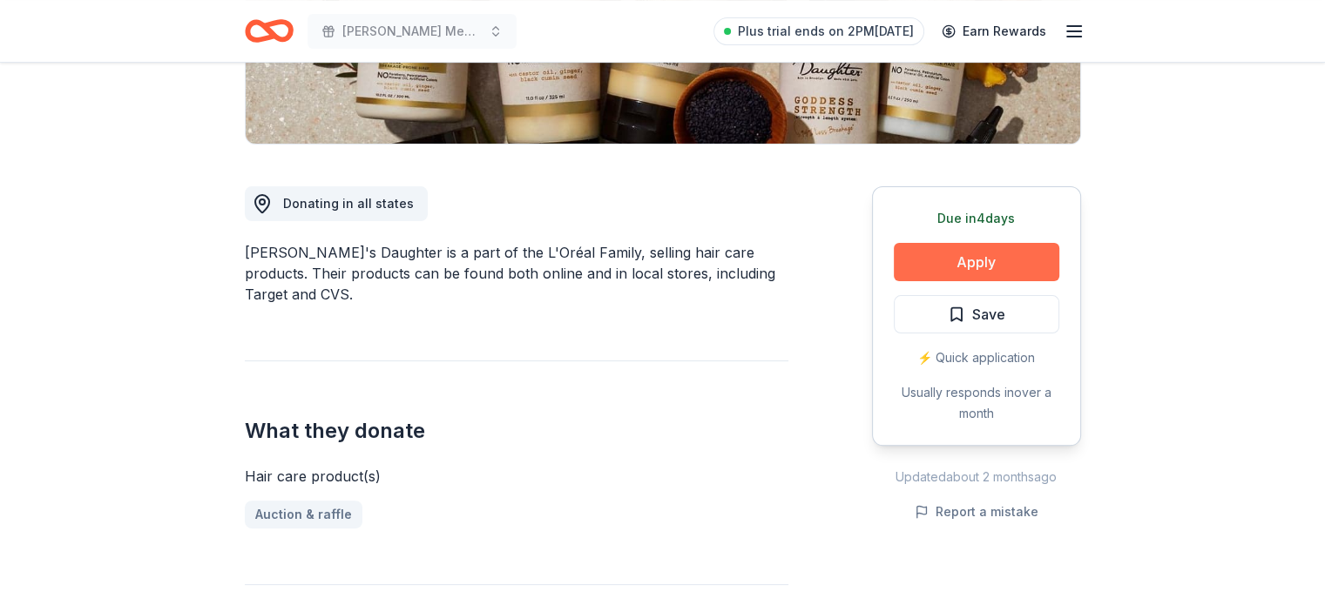
click at [944, 251] on button "Apply" at bounding box center [977, 262] width 166 height 38
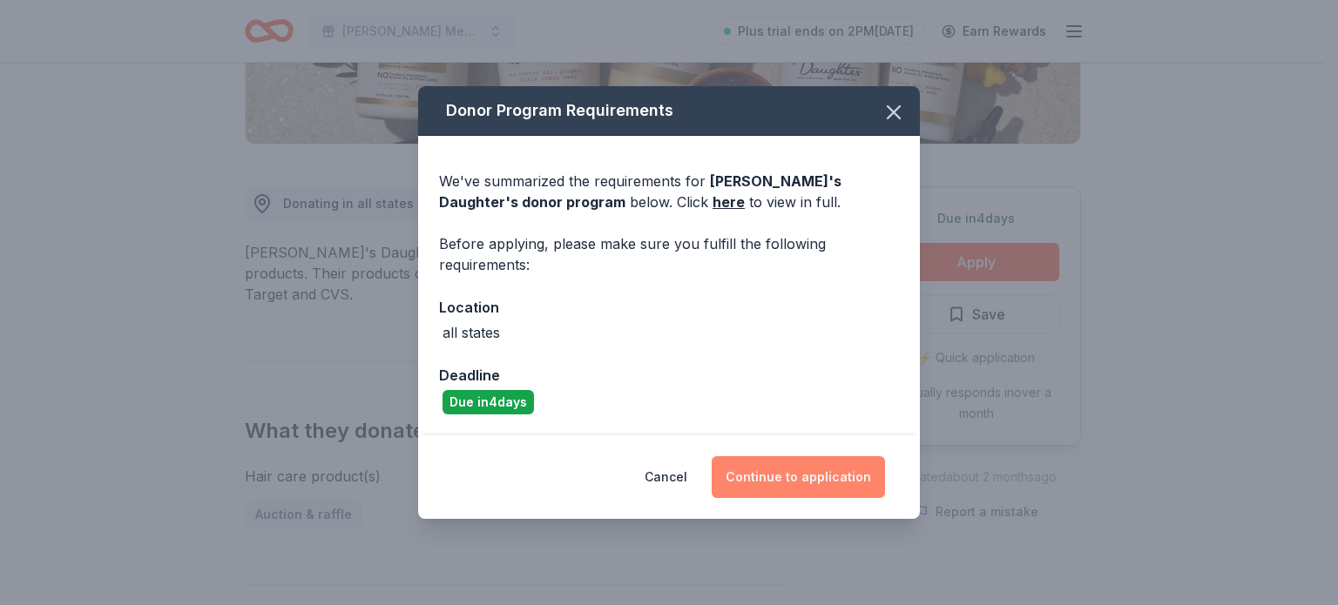
click at [826, 462] on button "Continue to application" at bounding box center [798, 477] width 173 height 42
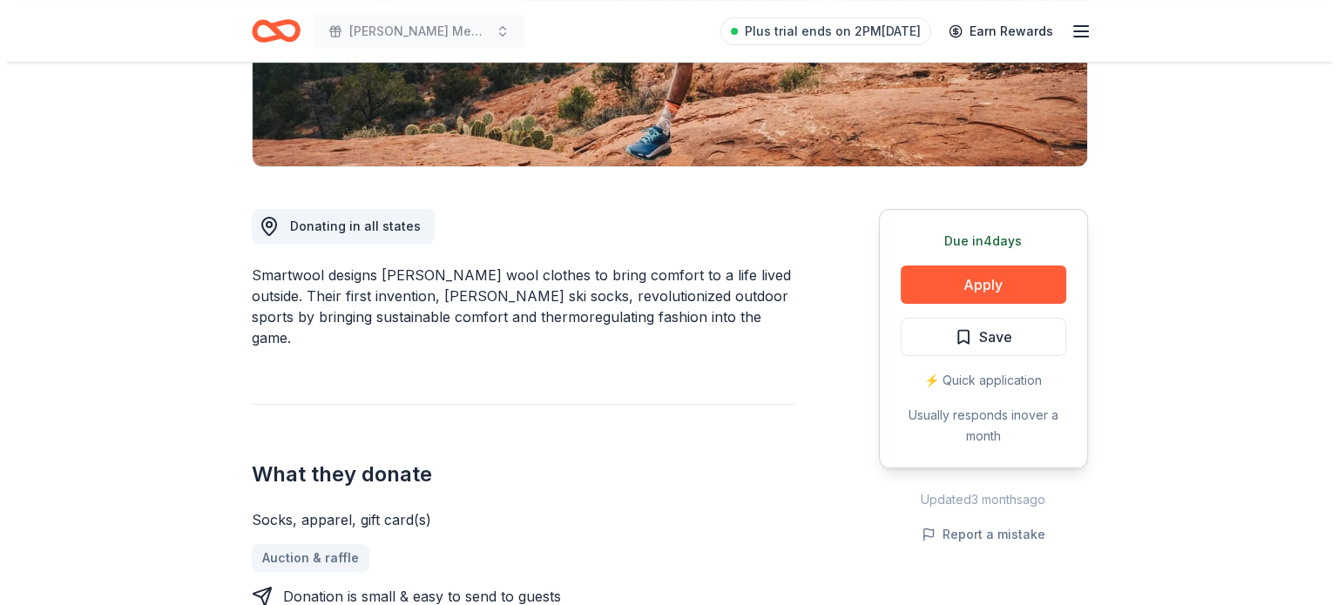
scroll to position [362, 0]
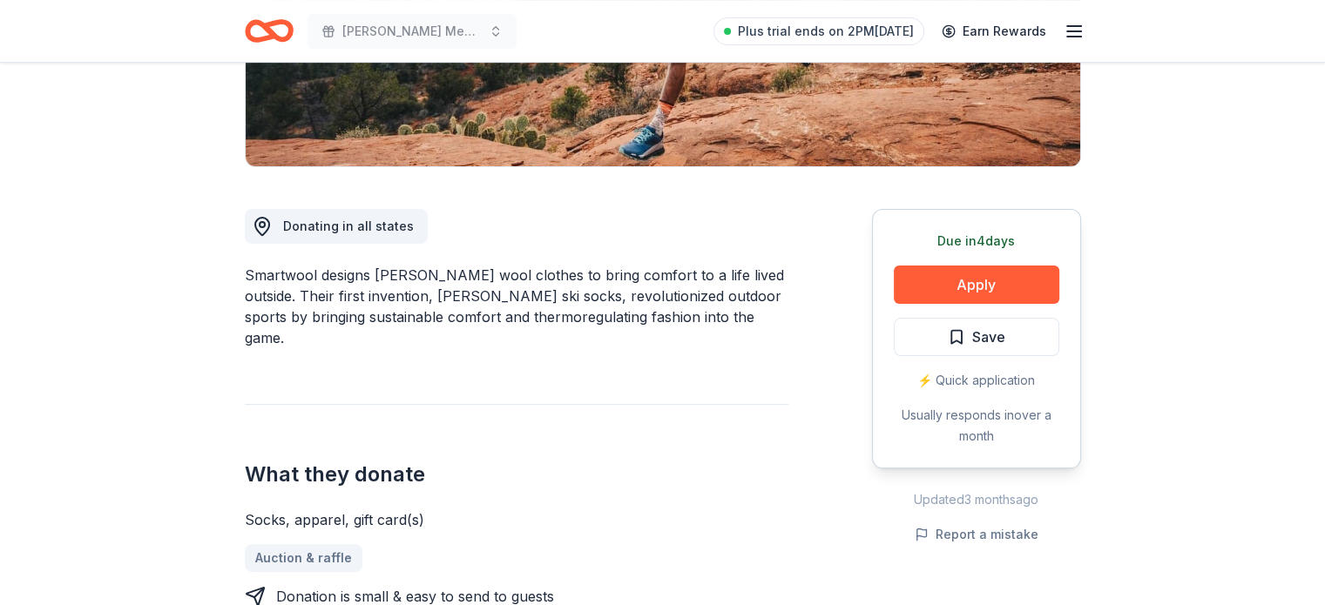
click at [990, 250] on div "Due [DATE] Apply Save ⚡️ Quick application Usually responds in over a month" at bounding box center [976, 339] width 209 height 260
click at [960, 274] on button "Apply" at bounding box center [977, 285] width 166 height 38
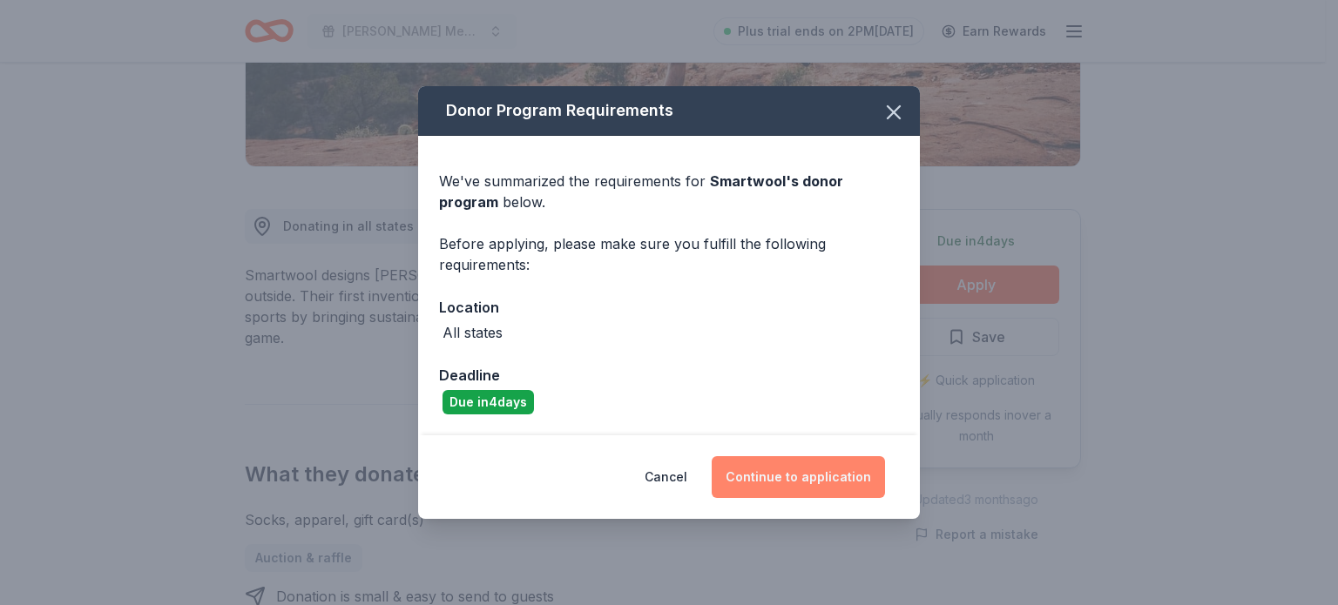
click at [836, 470] on button "Continue to application" at bounding box center [798, 477] width 173 height 42
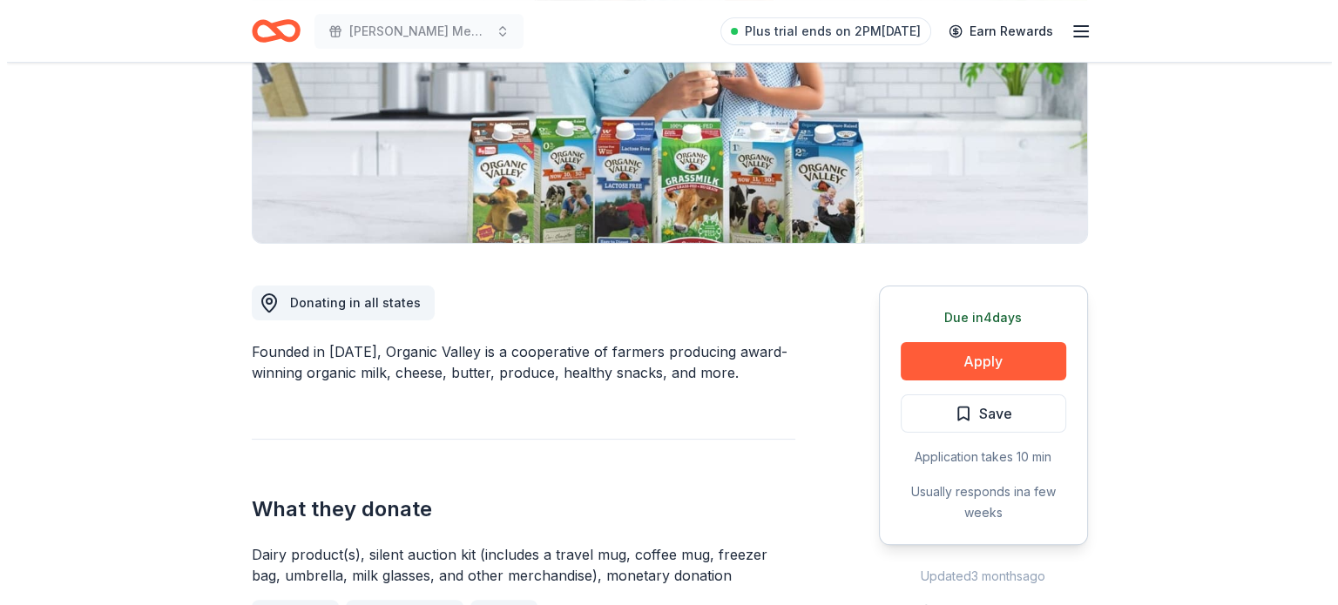
scroll to position [285, 0]
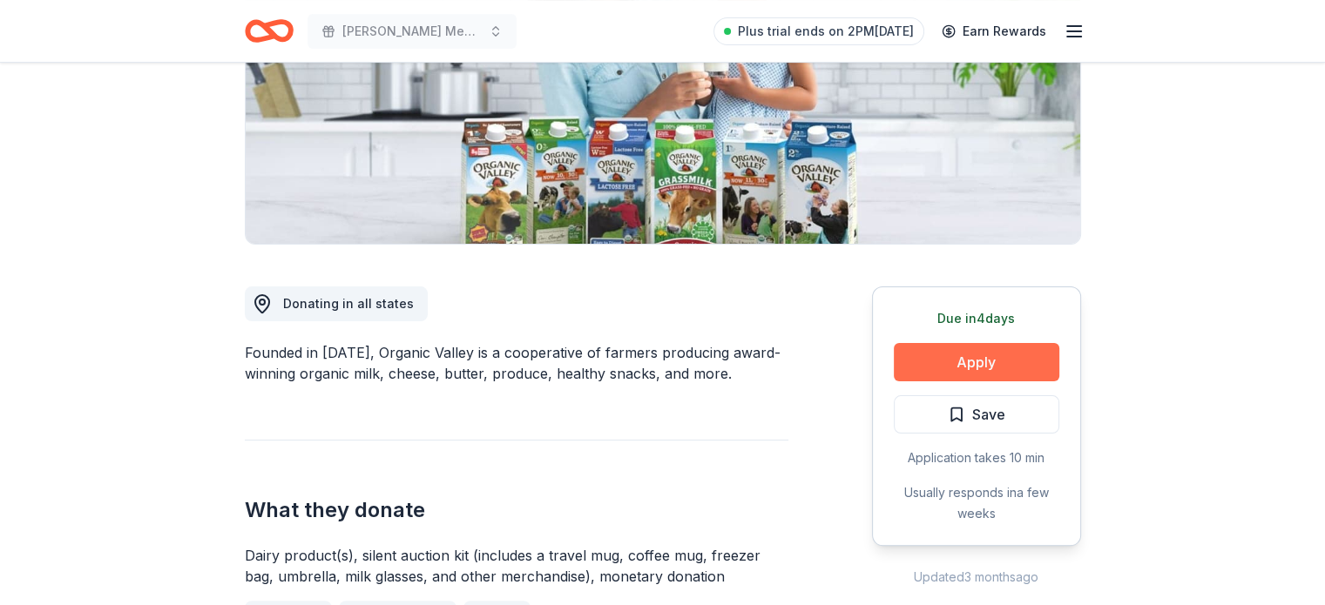
click at [944, 348] on button "Apply" at bounding box center [977, 362] width 166 height 38
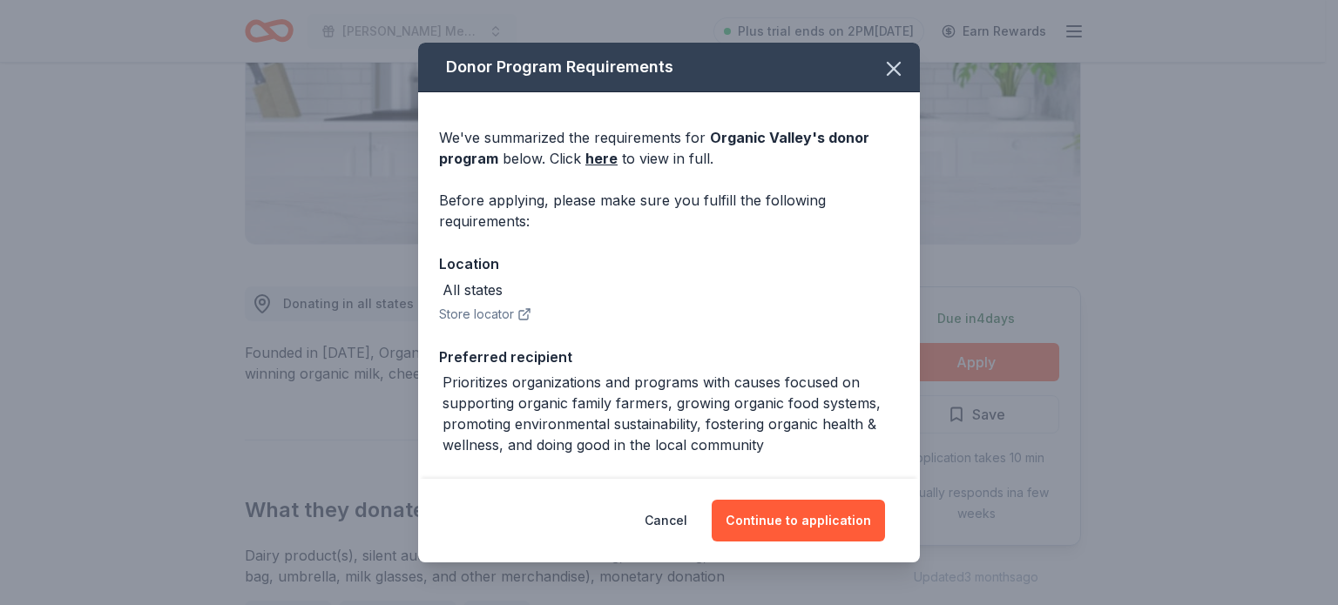
click at [795, 552] on div "Cancel Continue to application" at bounding box center [669, 521] width 502 height 84
click at [785, 525] on button "Continue to application" at bounding box center [798, 521] width 173 height 42
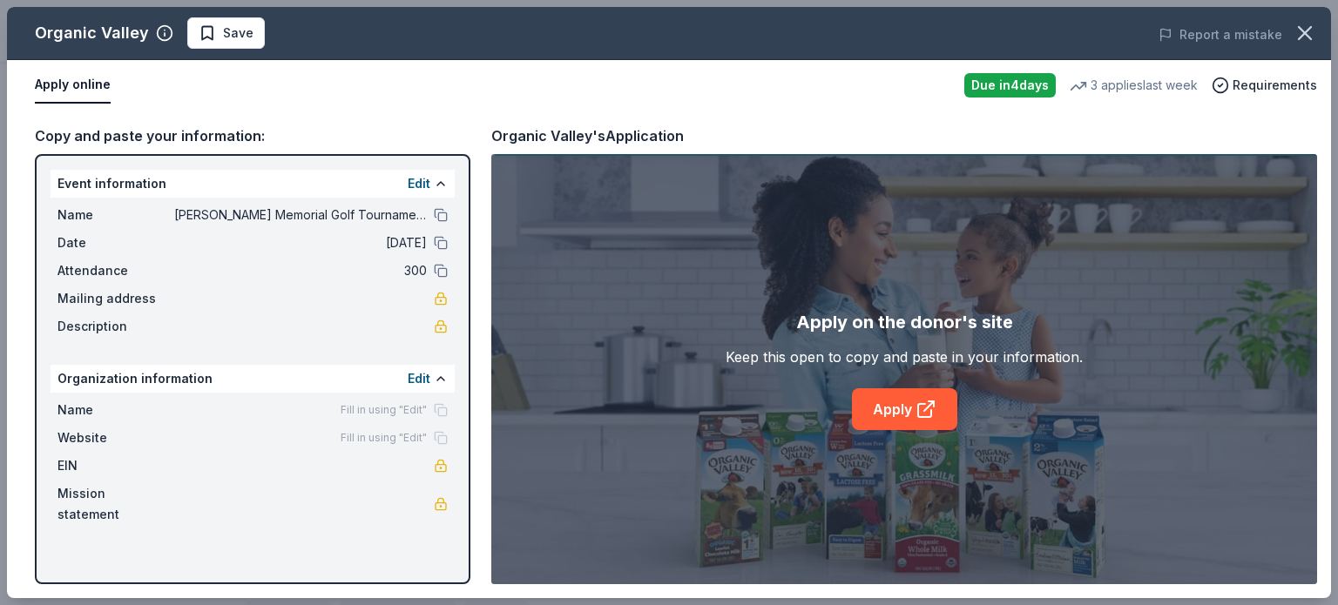
click at [918, 435] on div "Apply on the donor's site Keep this open to copy and paste in your information.…" at bounding box center [904, 369] width 826 height 430
click at [899, 403] on link "Apply" at bounding box center [904, 410] width 105 height 42
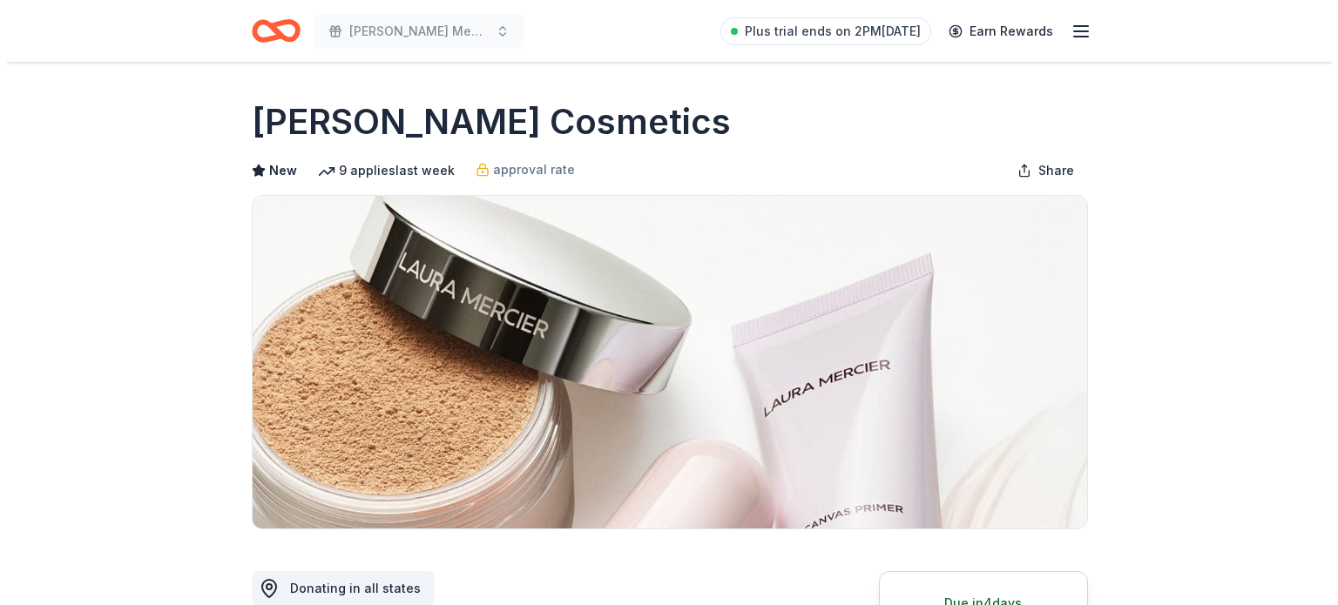
scroll to position [278, 0]
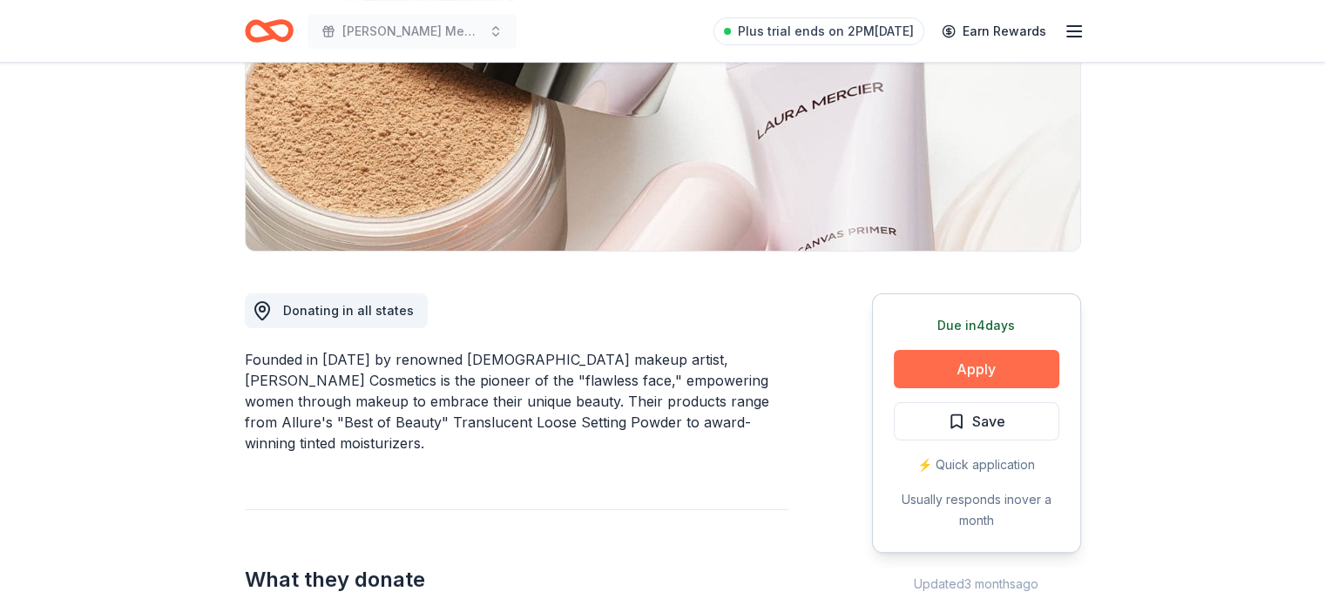
click at [927, 353] on button "Apply" at bounding box center [977, 369] width 166 height 38
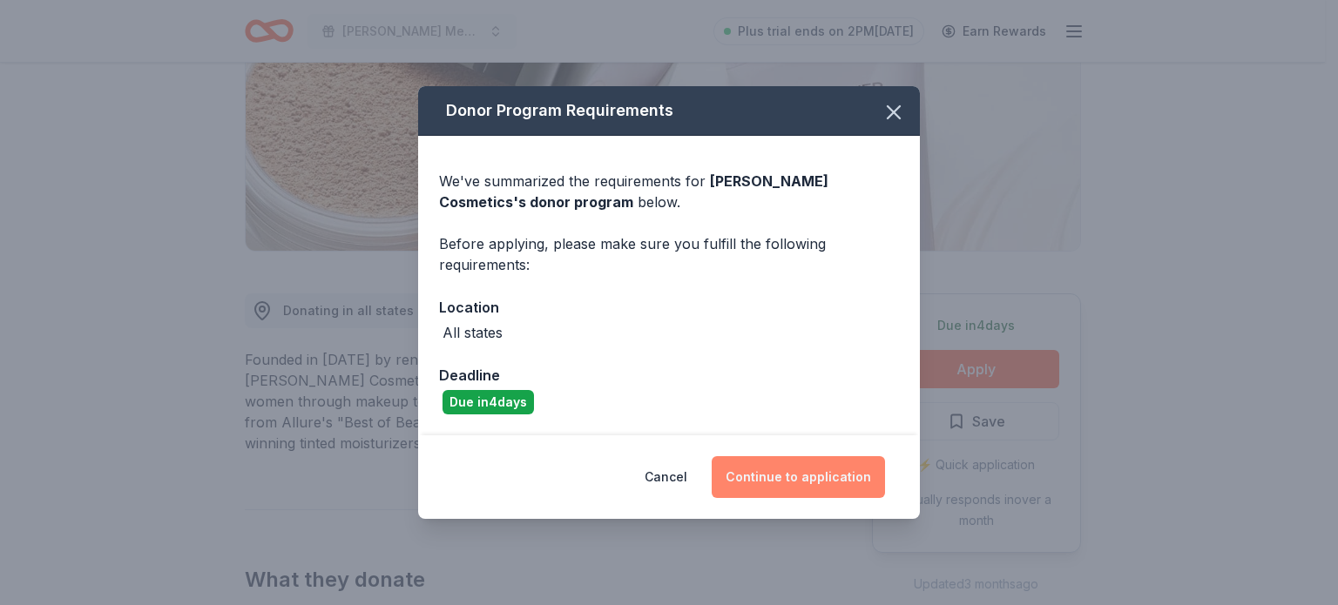
click at [810, 473] on button "Continue to application" at bounding box center [798, 477] width 173 height 42
